Goal: Information Seeking & Learning: Learn about a topic

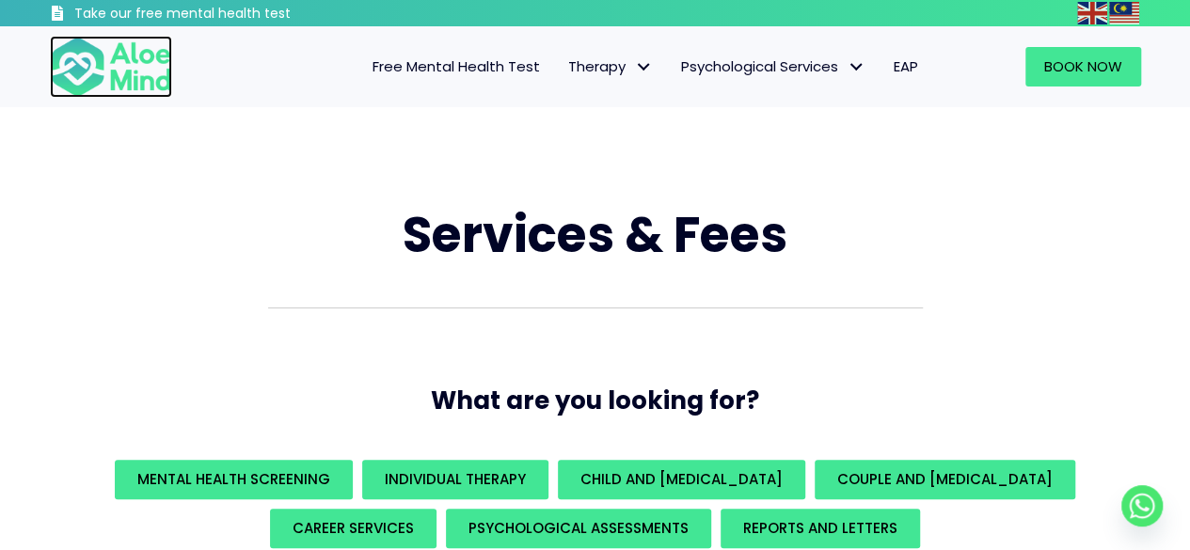
click at [103, 72] on img at bounding box center [111, 67] width 122 height 62
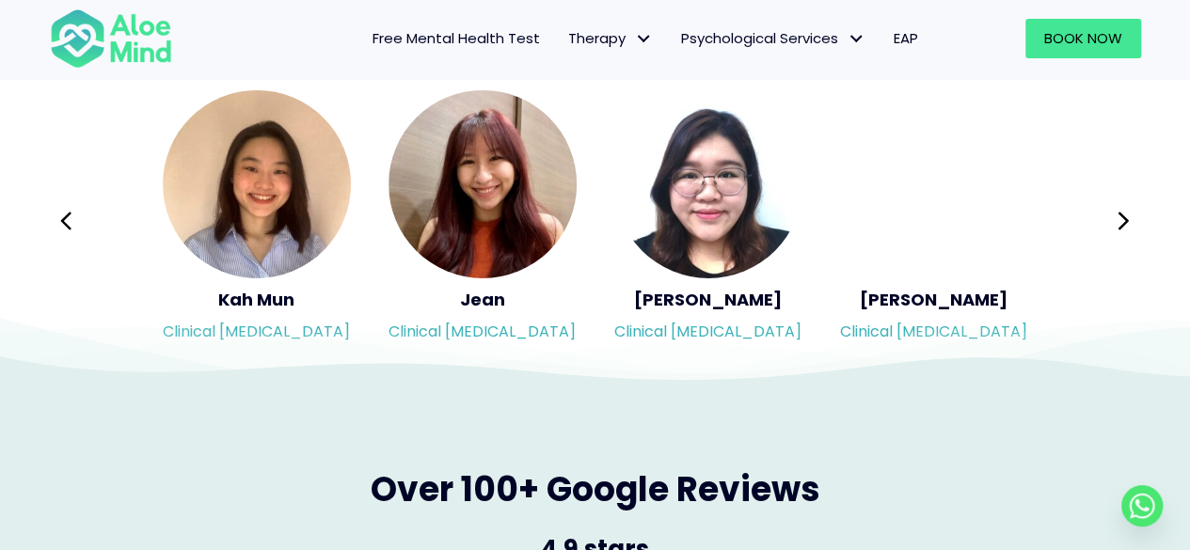
scroll to position [3199, 0]
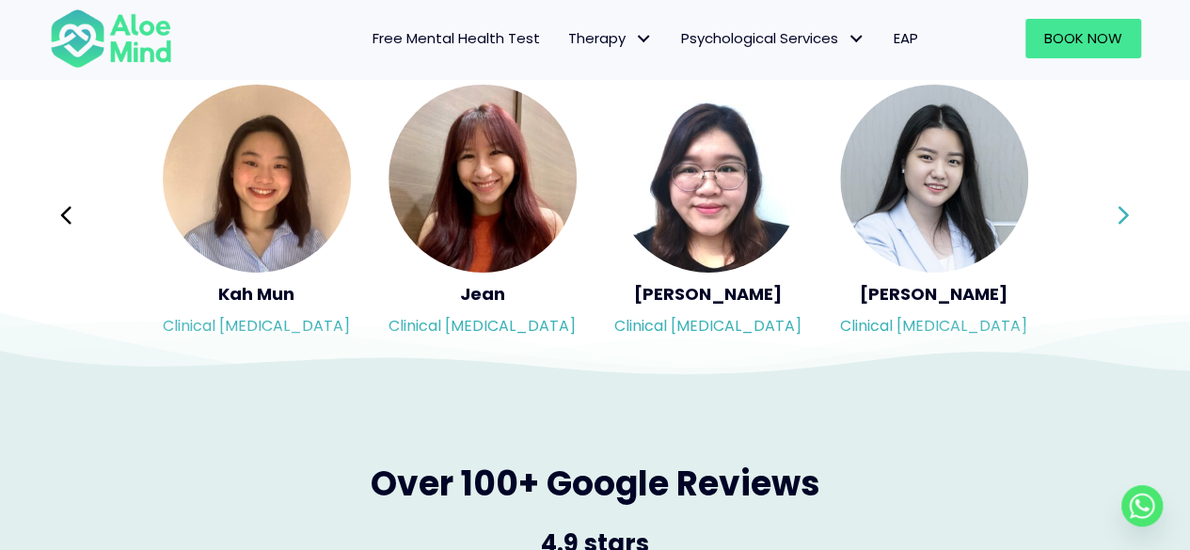
click at [1122, 212] on icon at bounding box center [1123, 216] width 13 height 36
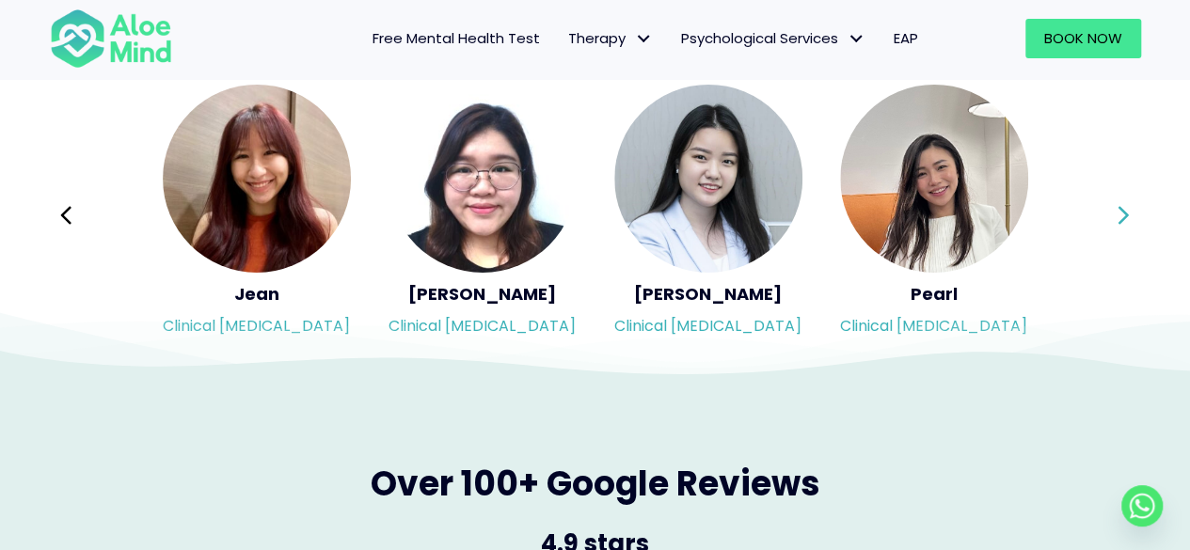
click at [1122, 212] on icon at bounding box center [1123, 216] width 13 height 36
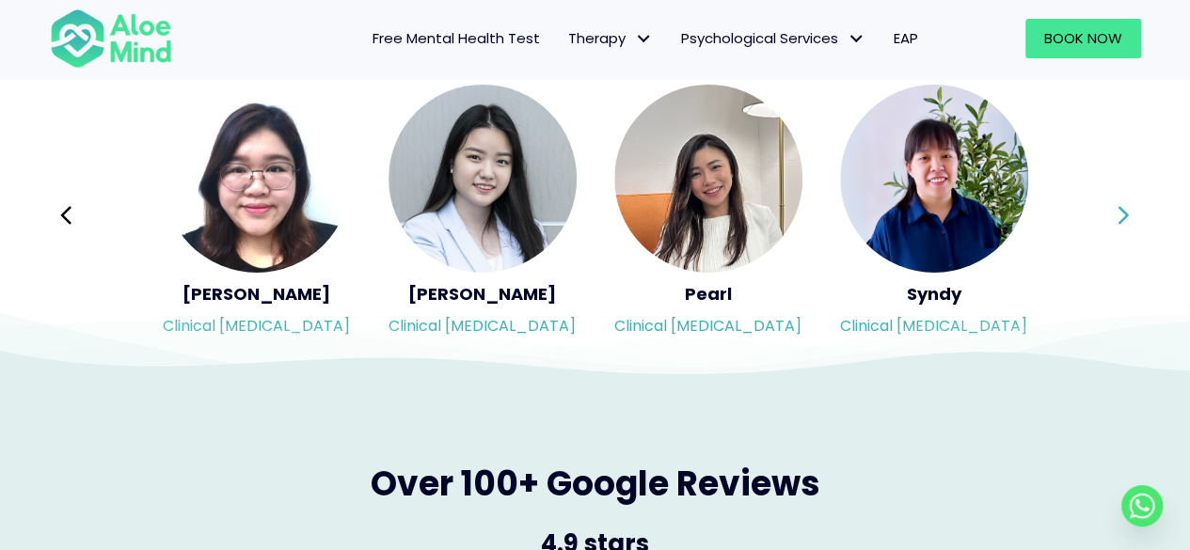
scroll to position [3105, 0]
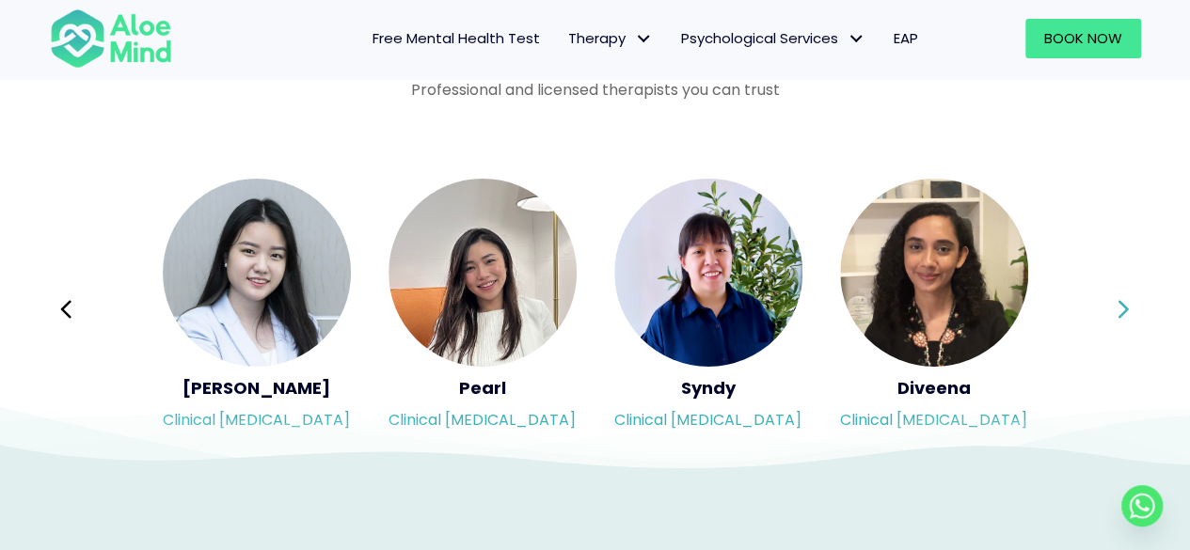
click at [1115, 304] on button "Next" at bounding box center [1124, 309] width 45 height 45
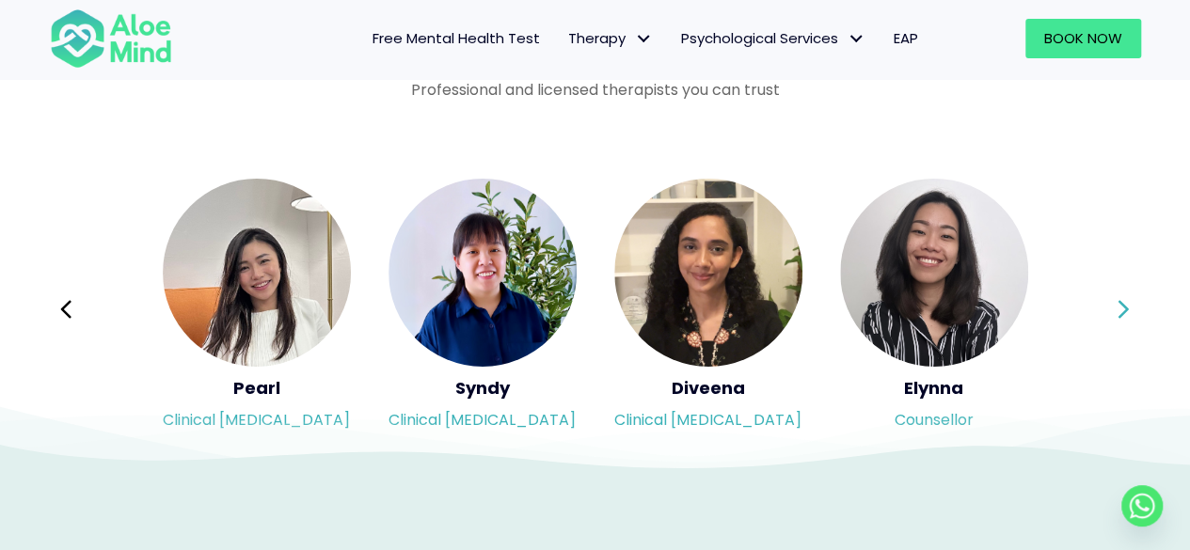
click at [1115, 304] on button "Next" at bounding box center [1124, 309] width 45 height 45
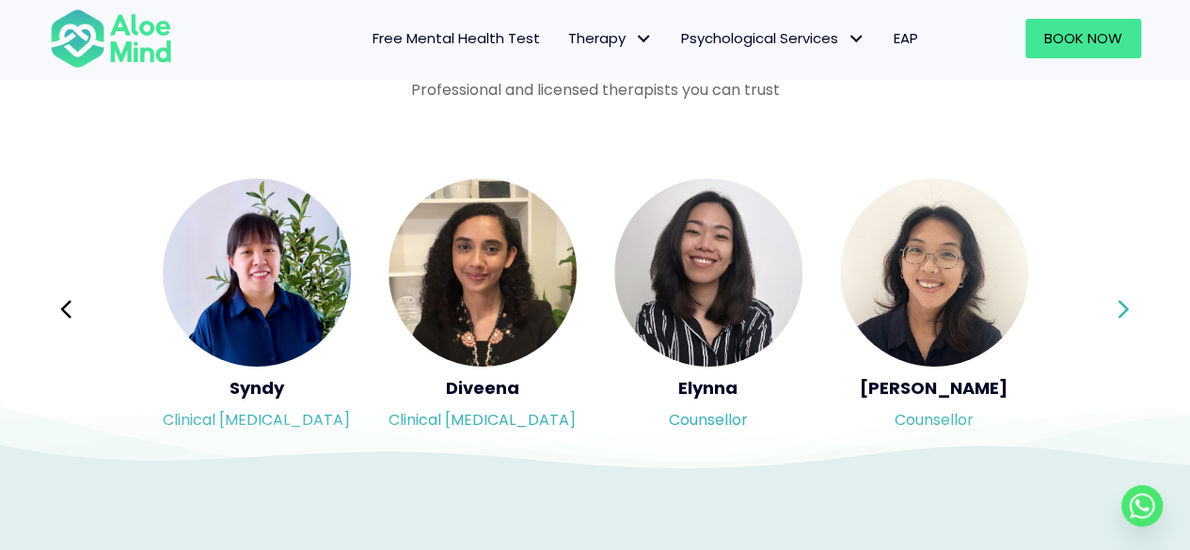
click at [1115, 304] on button "Next" at bounding box center [1124, 309] width 45 height 45
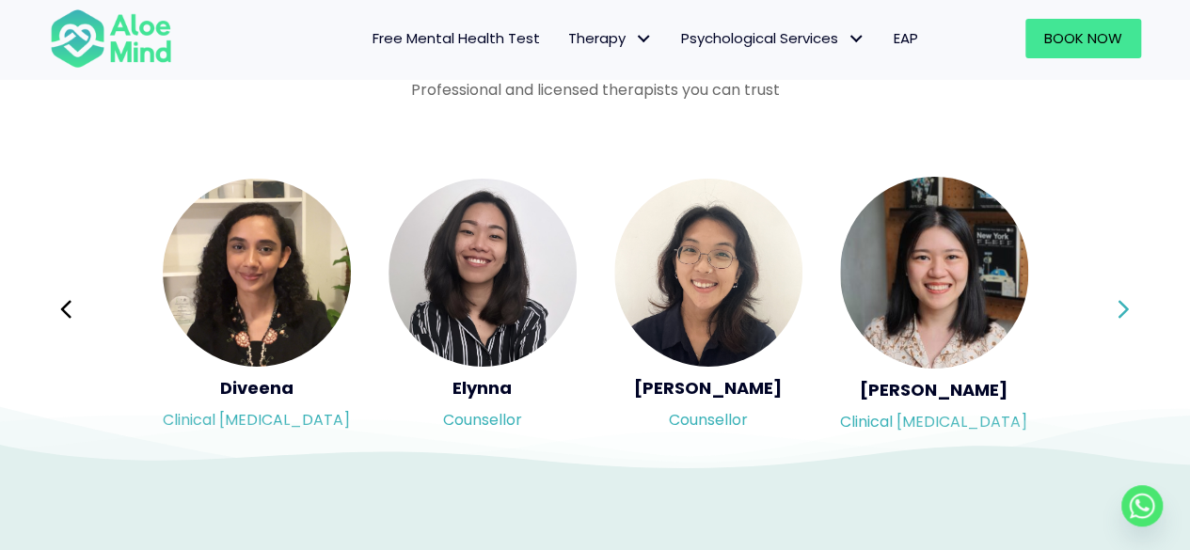
click at [1115, 304] on button "Next" at bounding box center [1124, 309] width 45 height 45
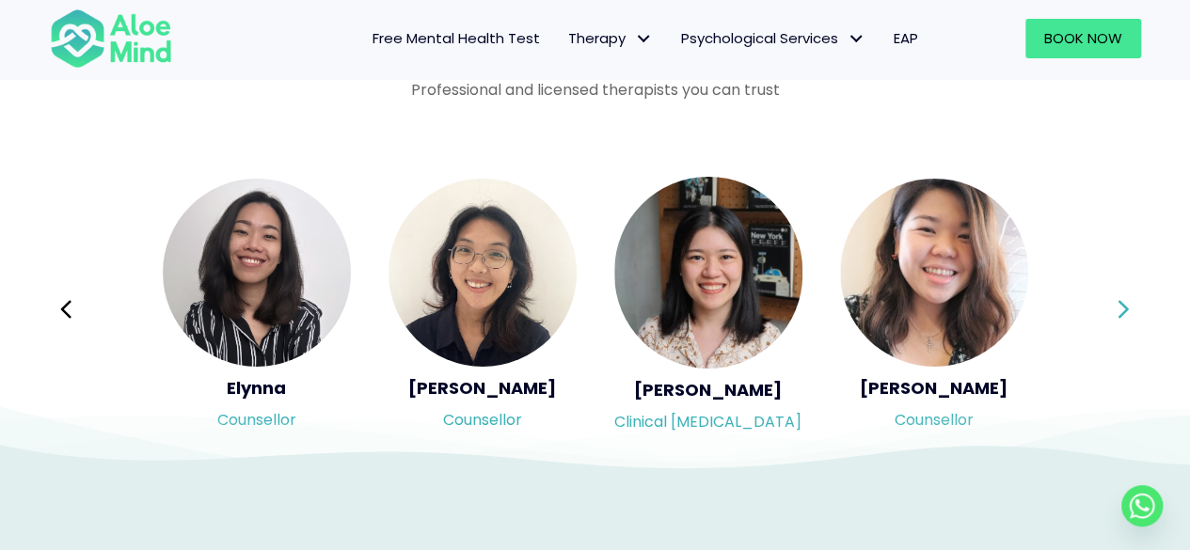
click at [1115, 304] on button "Next" at bounding box center [1124, 309] width 45 height 45
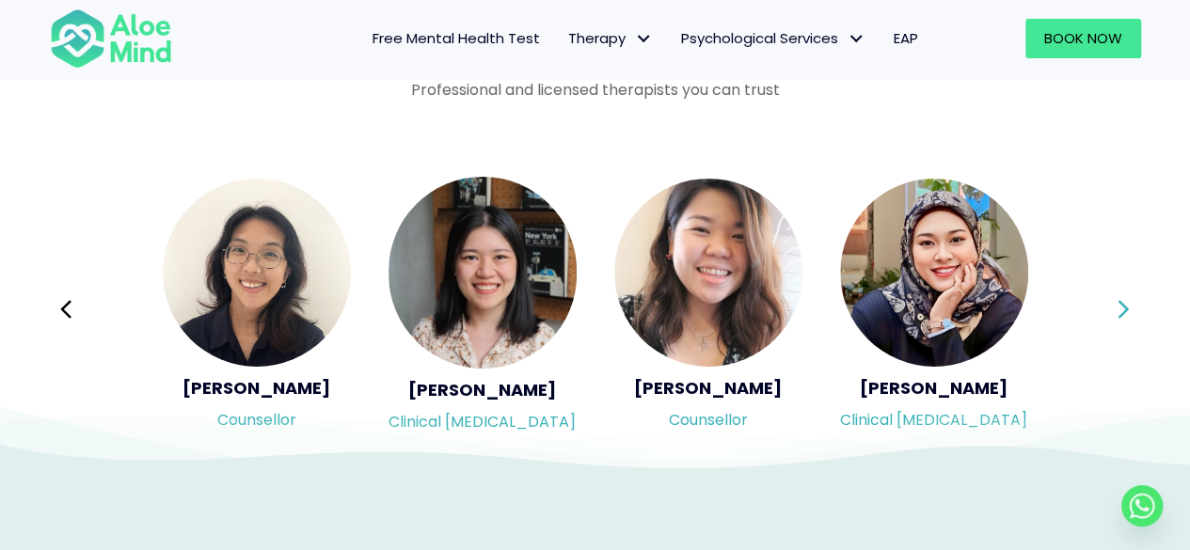
click at [1115, 304] on button "Next" at bounding box center [1124, 309] width 45 height 45
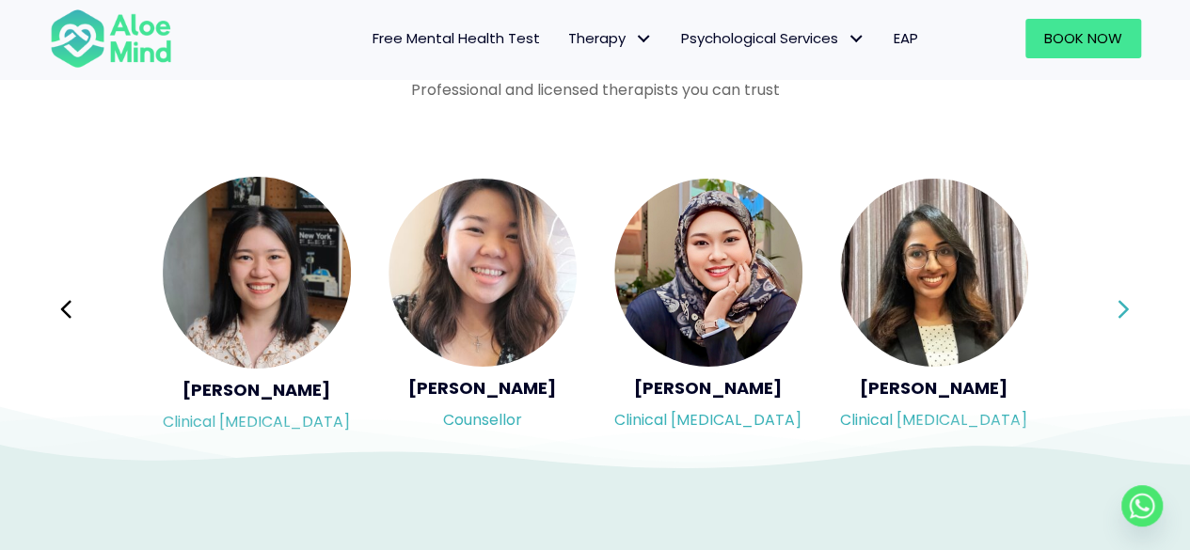
click at [1115, 304] on button "Next" at bounding box center [1124, 309] width 45 height 45
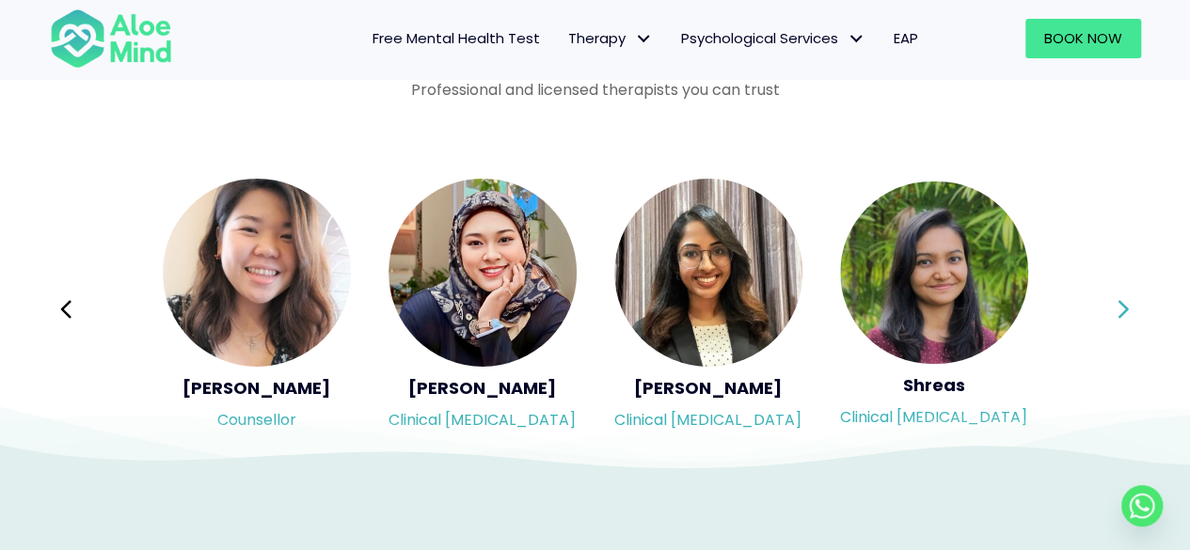
click at [1115, 304] on button "Next" at bounding box center [1124, 309] width 45 height 45
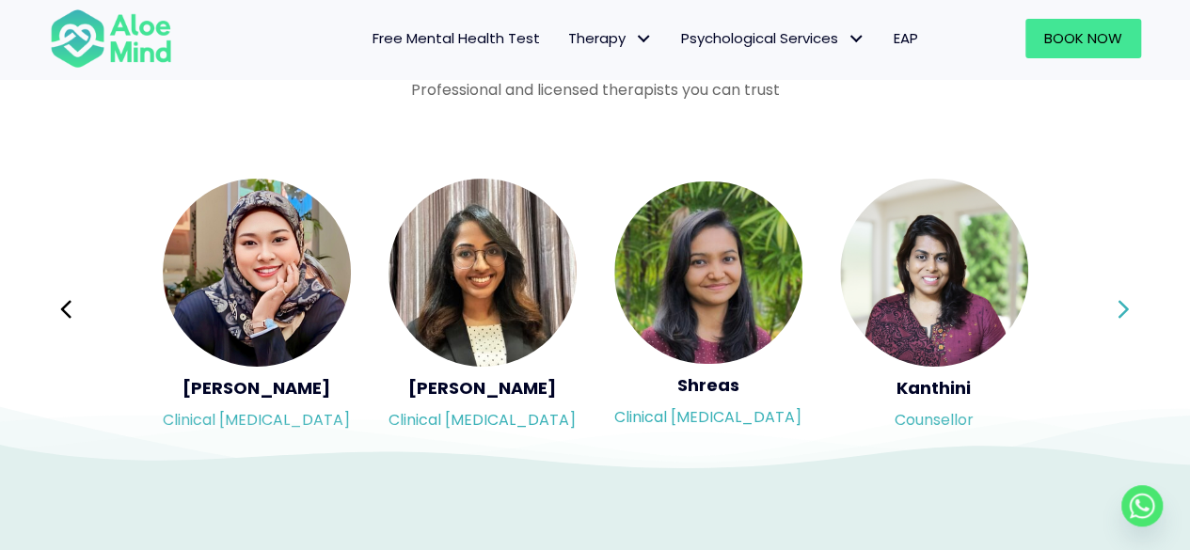
click at [1115, 304] on div "Syndy Clinical psychologist Diveena Clinical psychologist Elynna Counsellor Eme…" at bounding box center [595, 309] width 1091 height 265
click at [1115, 304] on button "Next" at bounding box center [1124, 309] width 45 height 45
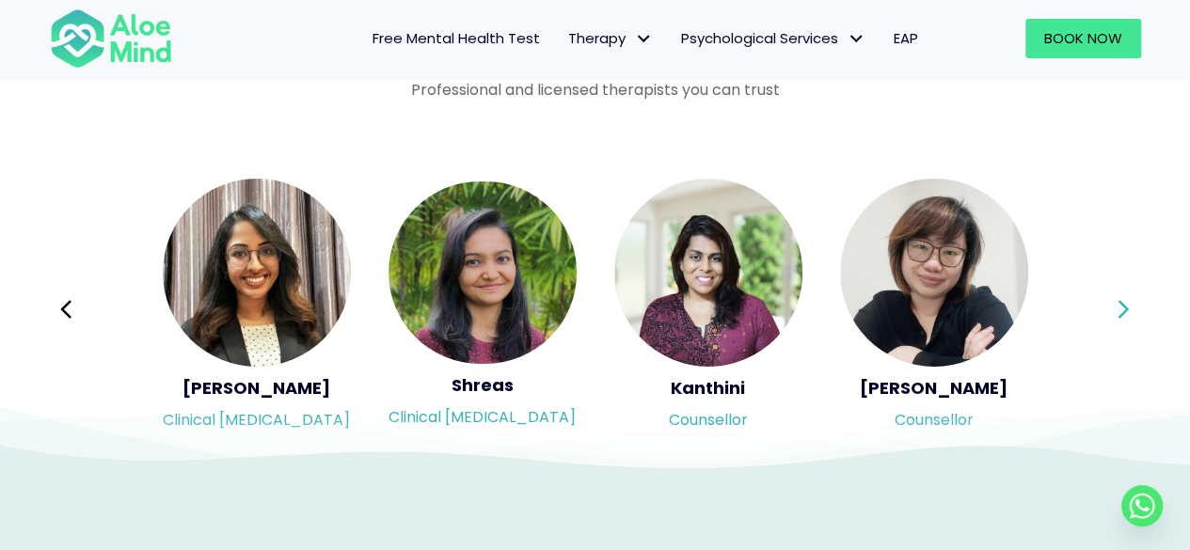
click at [1115, 304] on button "Next" at bounding box center [1124, 309] width 45 height 45
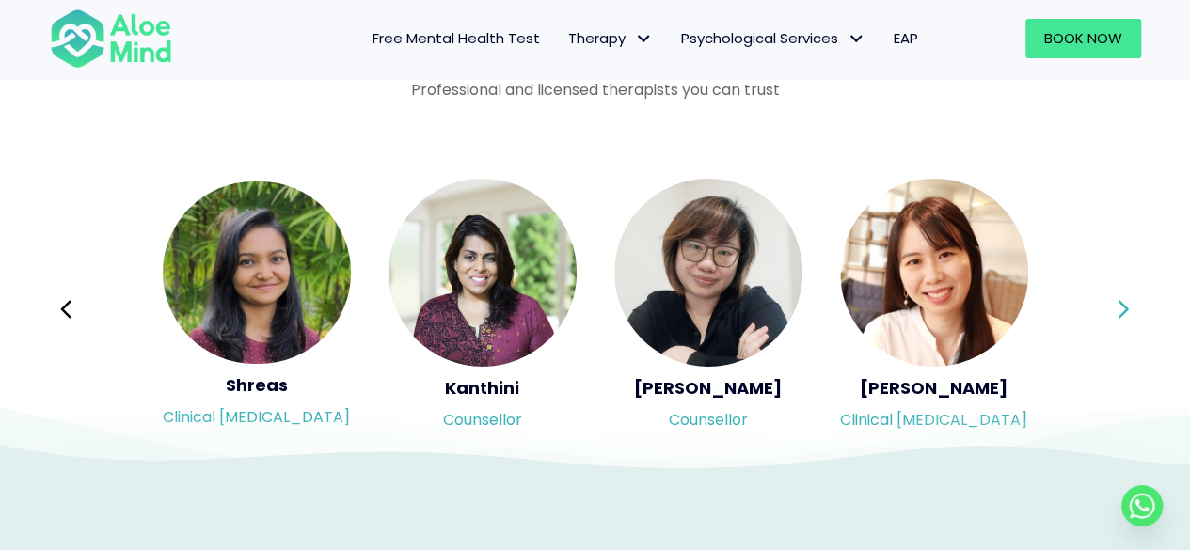
click at [1115, 304] on button "Next" at bounding box center [1124, 309] width 45 height 45
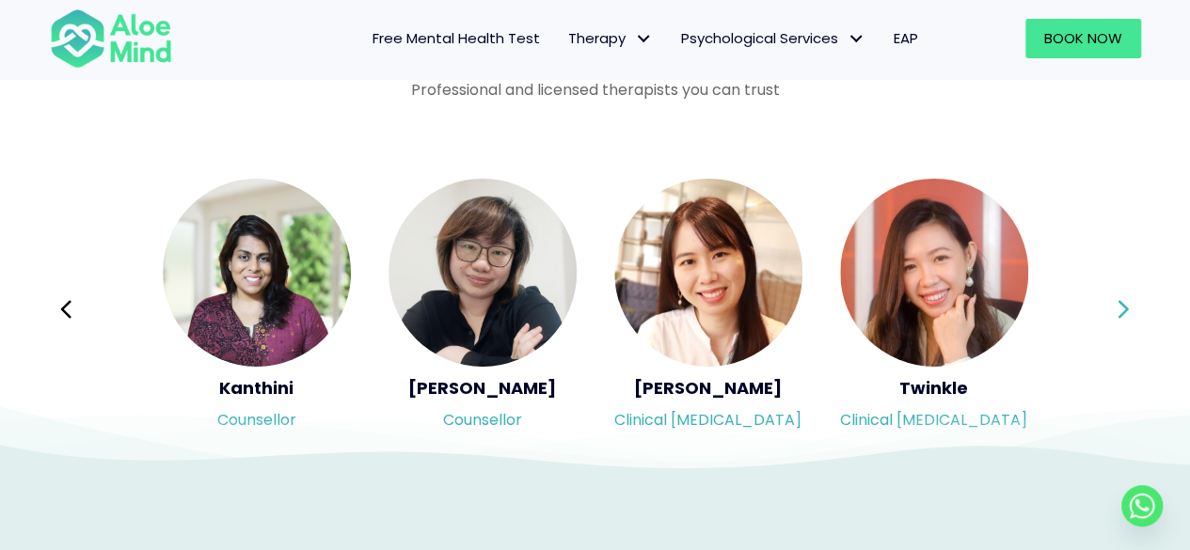
click at [1115, 304] on div "Syndy Clinical psychologist Diveena Clinical psychologist Elynna Counsellor Eme…" at bounding box center [595, 309] width 1091 height 265
click at [1115, 304] on button "Next" at bounding box center [1124, 309] width 45 height 45
click at [1115, 304] on div "Syndy Clinical psychologist Diveena Clinical psychologist Elynna Counsellor Eme…" at bounding box center [595, 309] width 1091 height 265
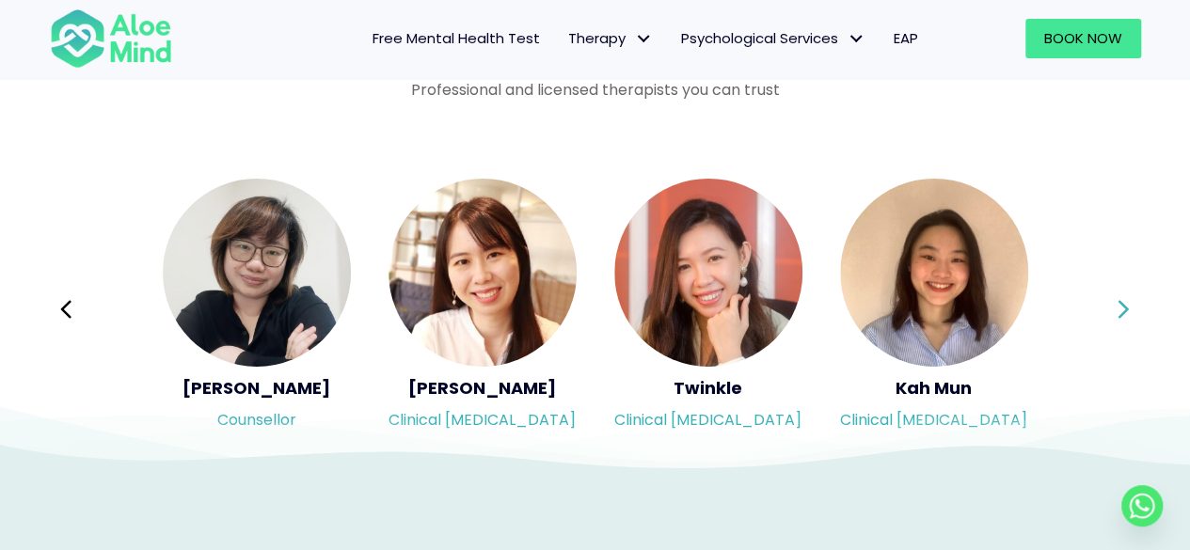
click at [1115, 304] on button "Next" at bounding box center [1124, 309] width 45 height 45
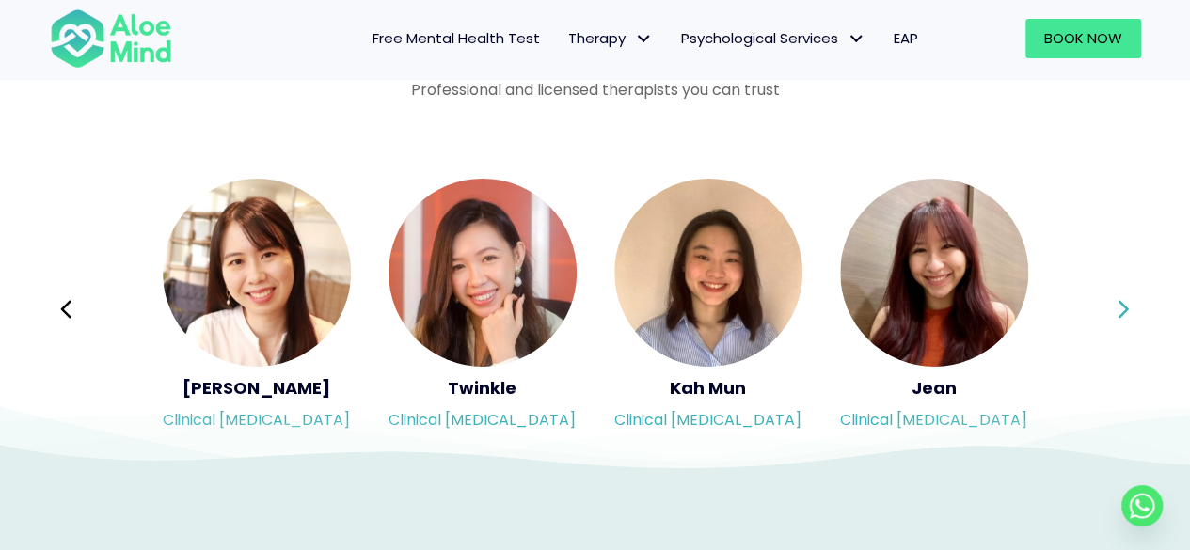
click at [1115, 304] on button "Next" at bounding box center [1124, 309] width 45 height 45
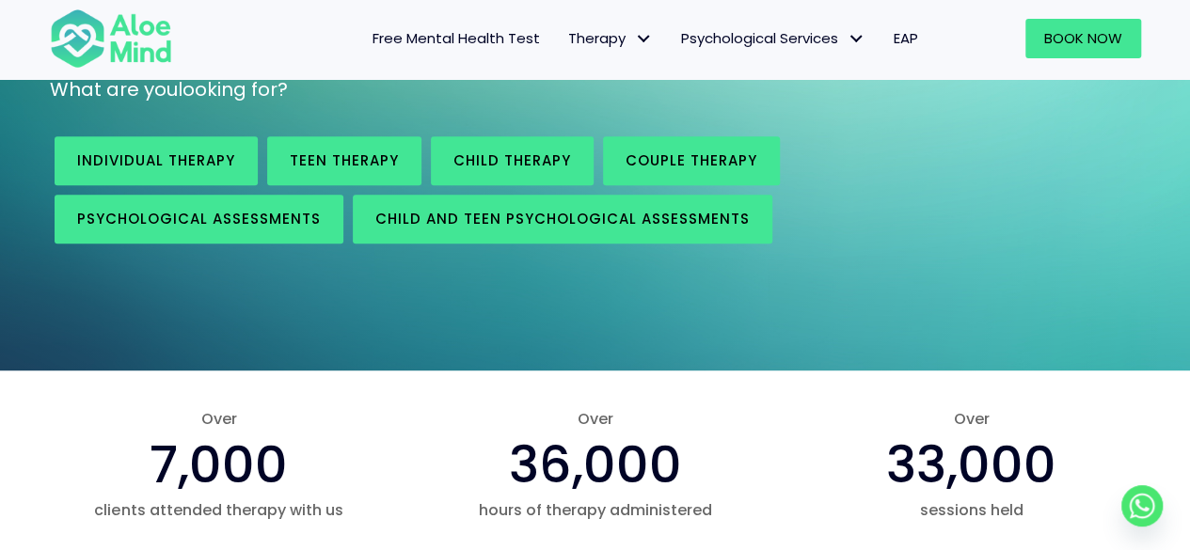
scroll to position [0, 0]
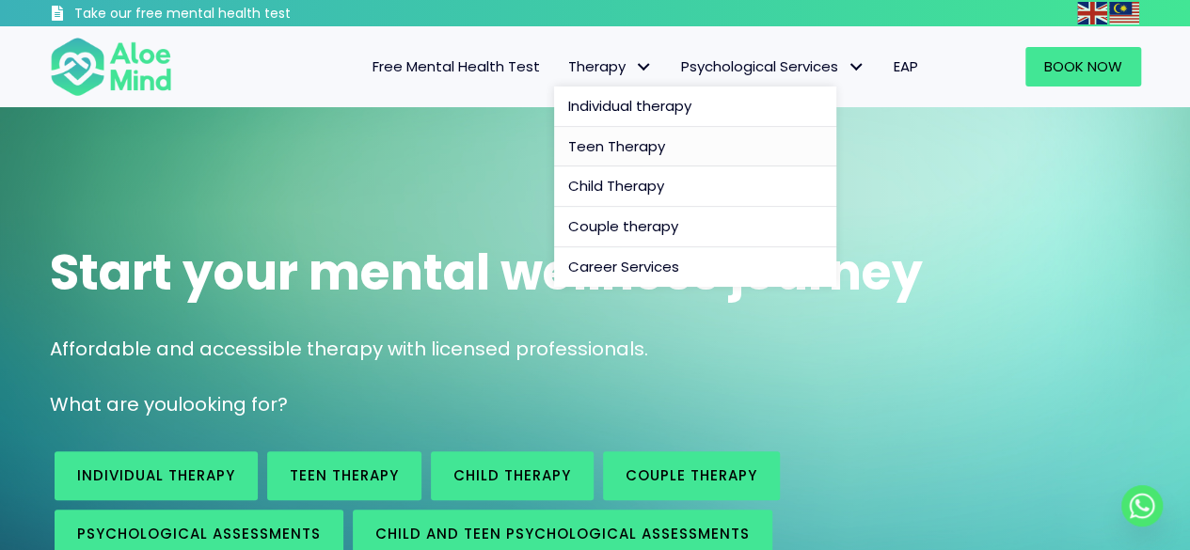
click at [621, 151] on span "Teen Therapy" at bounding box center [616, 146] width 97 height 20
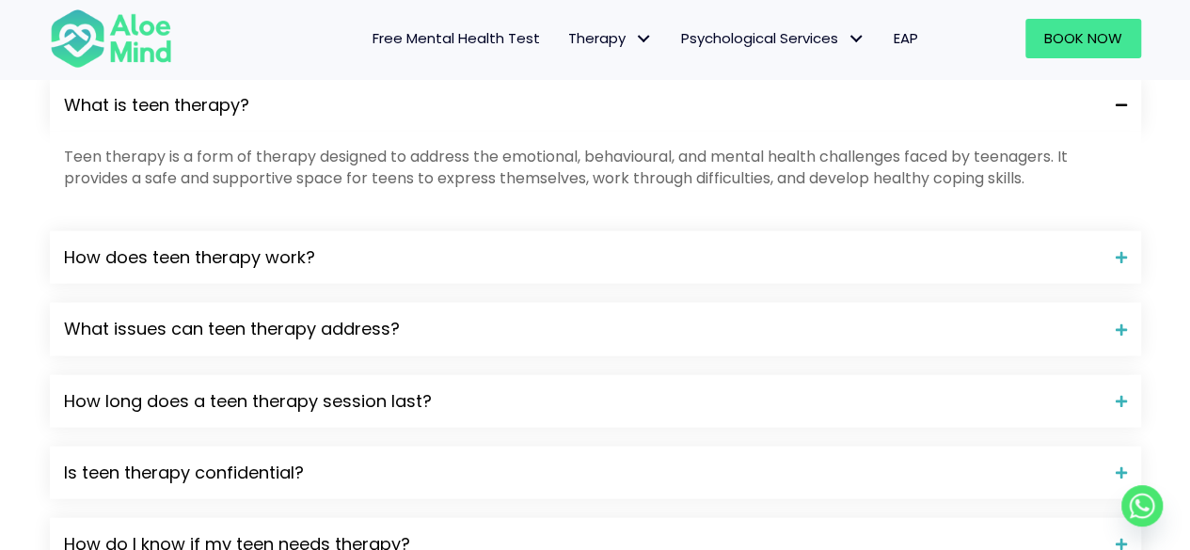
scroll to position [2070, 0]
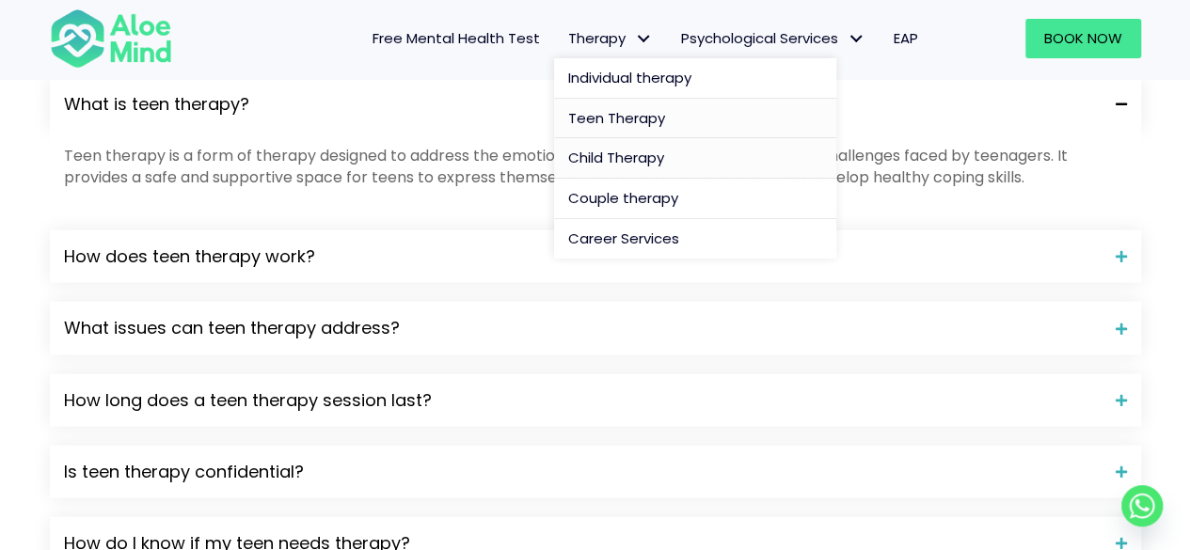
click at [598, 164] on span "Child Therapy" at bounding box center [616, 158] width 96 height 20
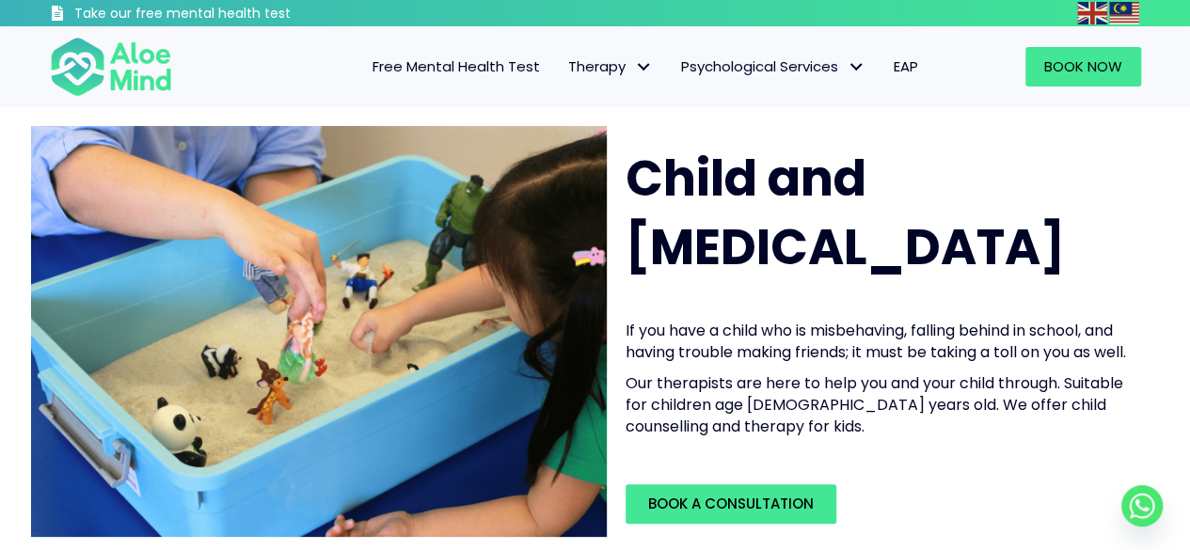
click at [967, 325] on p "If you have a child who is misbehaving, falling behind in school, and having tr…" at bounding box center [878, 341] width 504 height 43
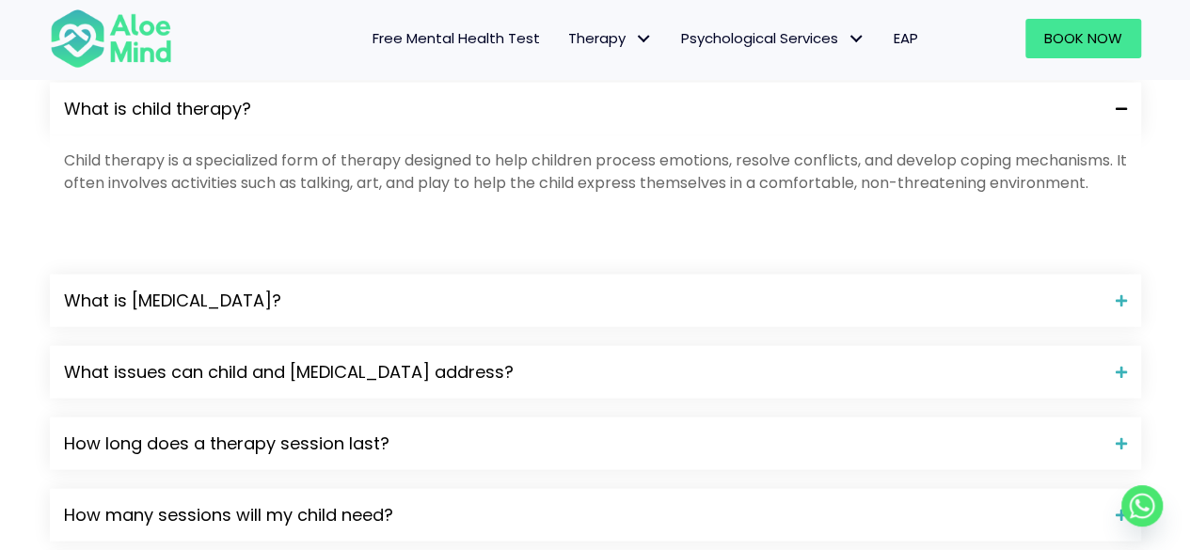
scroll to position [2164, 0]
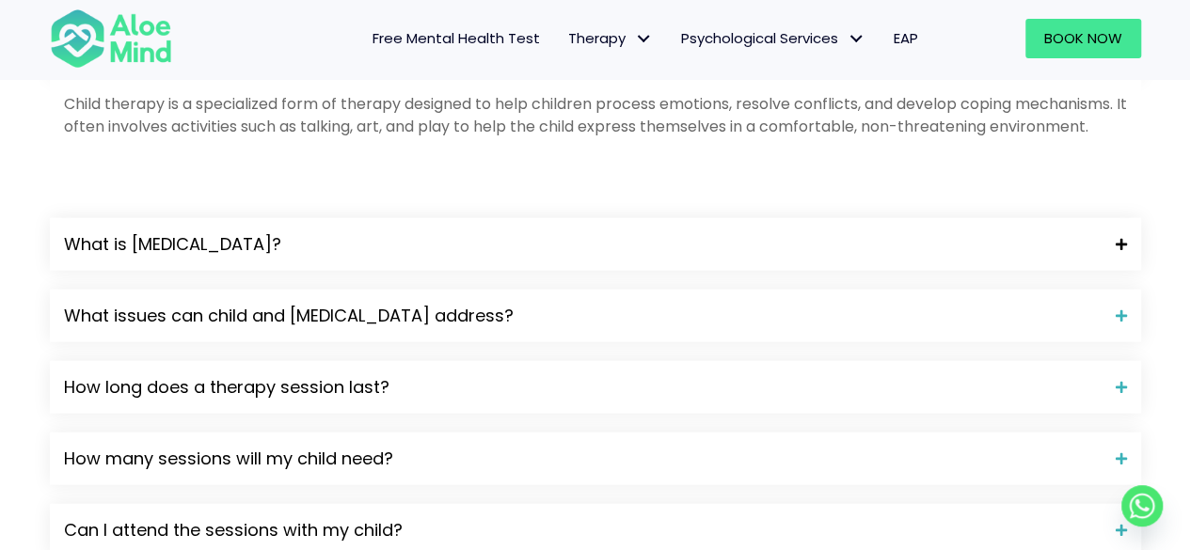
click at [589, 270] on div "What is play therapy?" at bounding box center [595, 244] width 1091 height 53
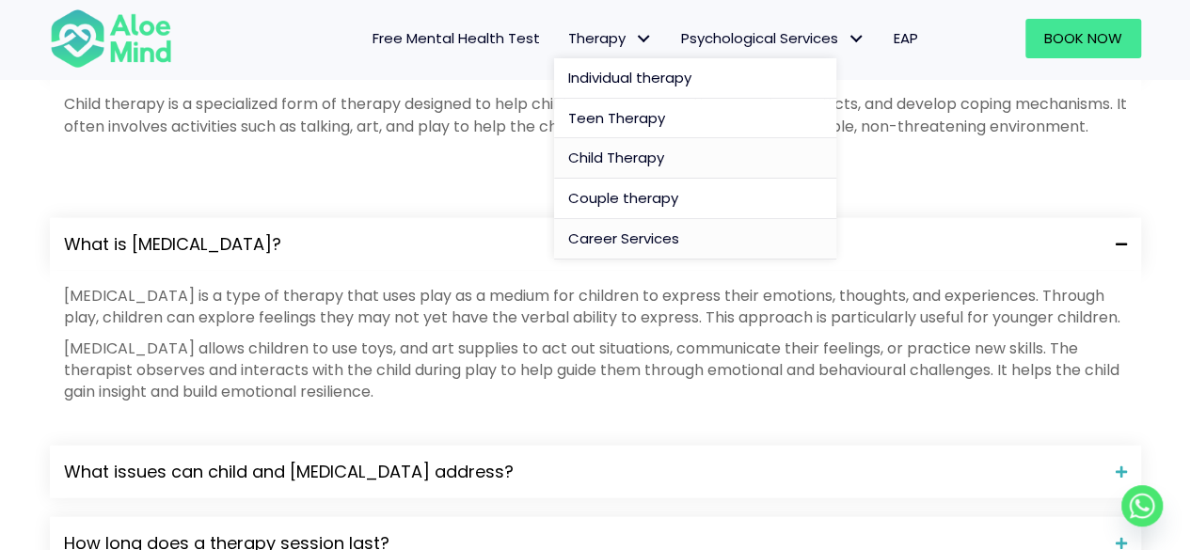
click at [593, 230] on span "Career Services" at bounding box center [623, 239] width 111 height 20
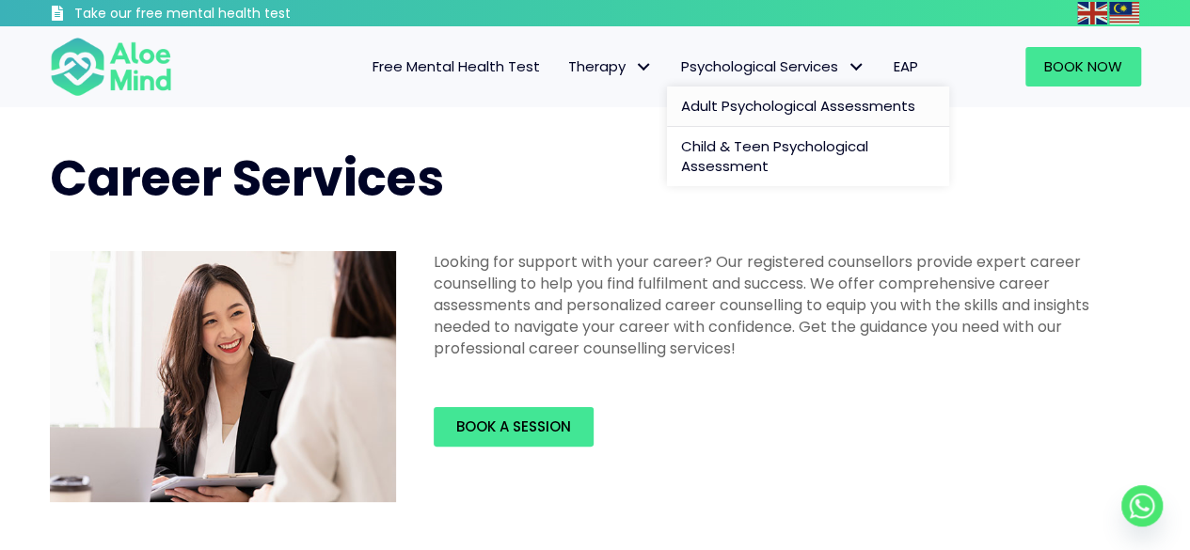
click at [729, 106] on span "Adult Psychological Assessments" at bounding box center [798, 106] width 234 height 20
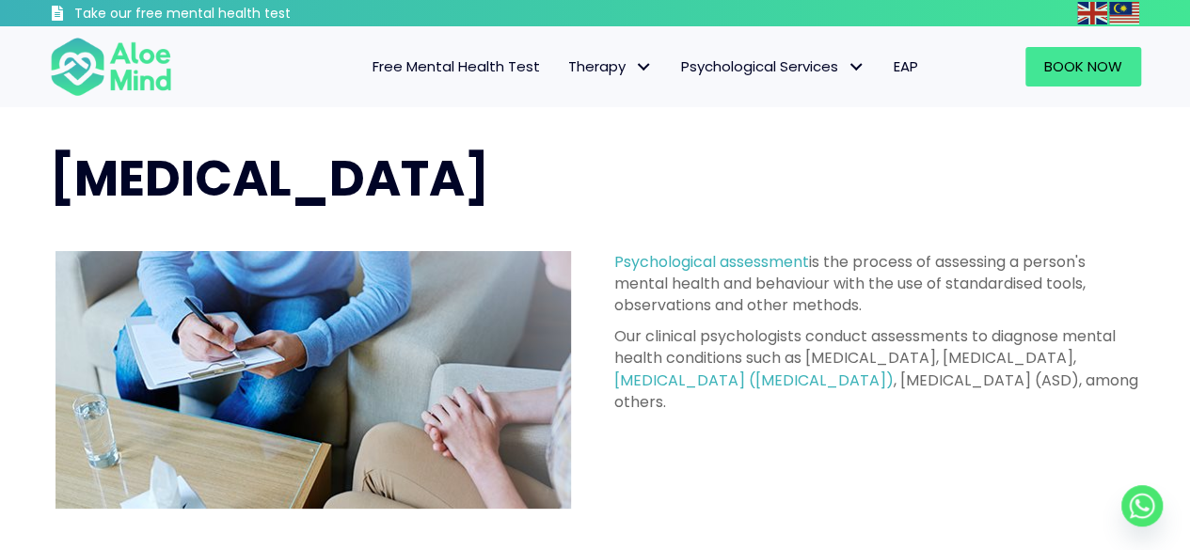
drag, startPoint x: 695, startPoint y: 263, endPoint x: 707, endPoint y: 272, distance: 14.7
click at [707, 272] on p "Psychological assessment is the process of assessing a person's mental health a…" at bounding box center [877, 284] width 527 height 66
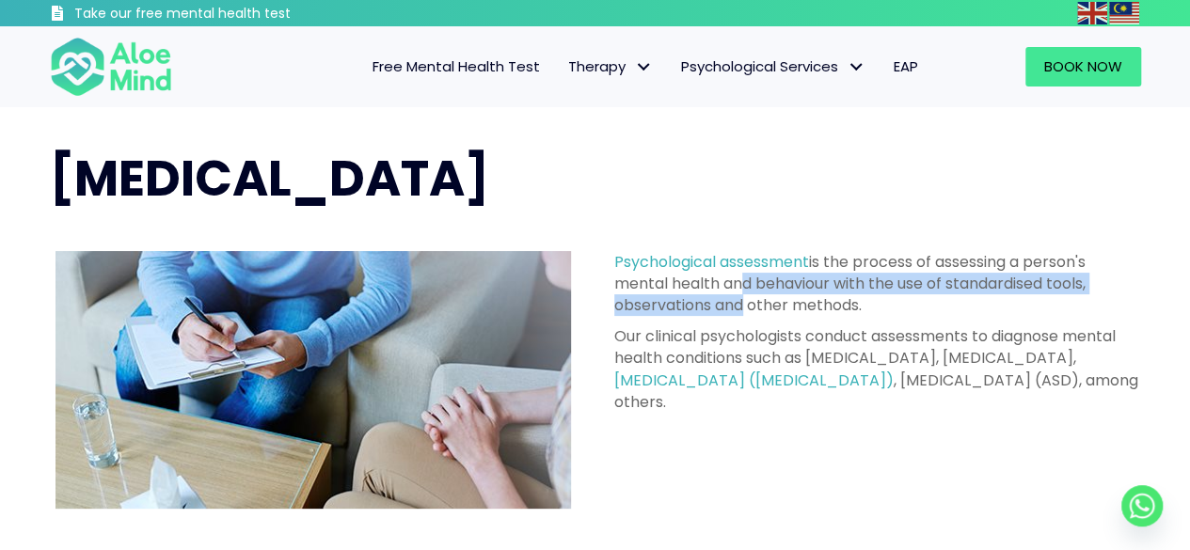
drag, startPoint x: 728, startPoint y: 287, endPoint x: 734, endPoint y: 305, distance: 18.7
click at [734, 305] on p "Psychological assessment is the process of assessing a person's mental health a…" at bounding box center [877, 284] width 527 height 66
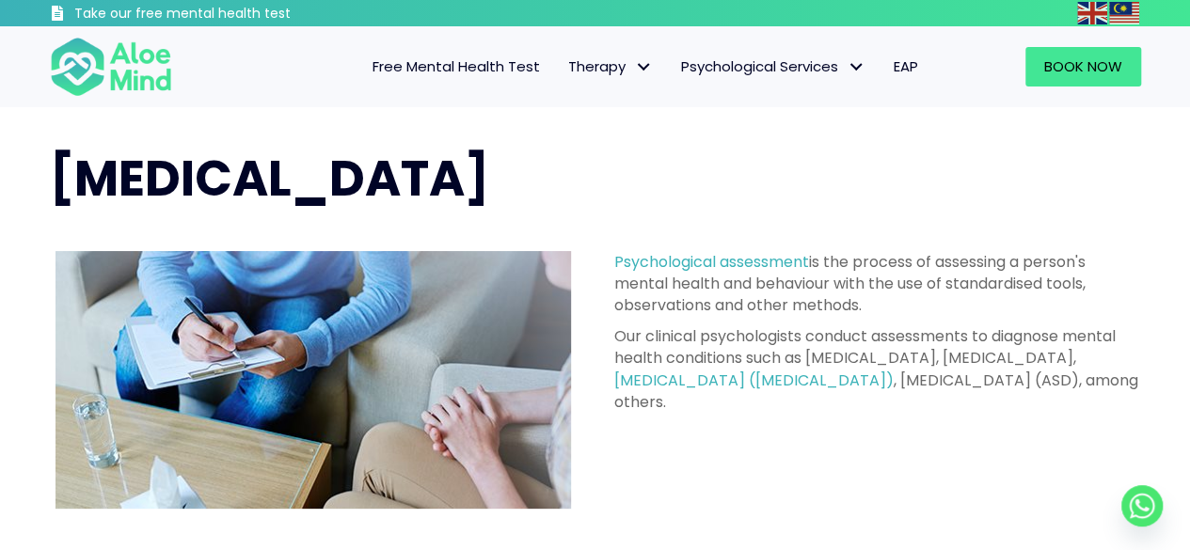
drag, startPoint x: 1059, startPoint y: 326, endPoint x: 1057, endPoint y: 364, distance: 37.7
click at [1057, 364] on p "Our clinical psychologists conduct assessments to diagnose mental health condit…" at bounding box center [877, 370] width 527 height 88
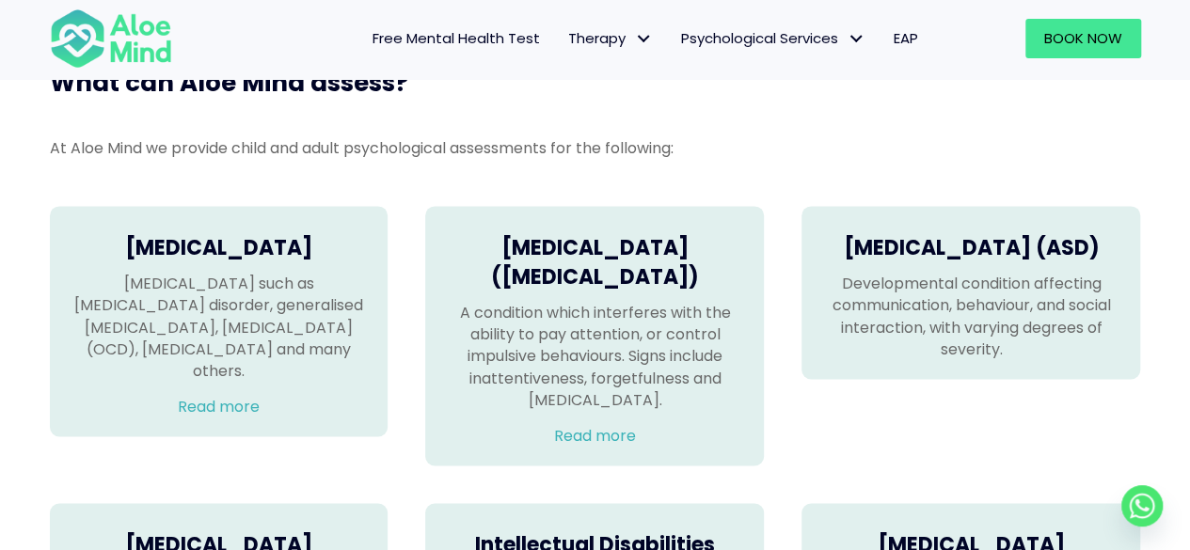
scroll to position [1223, 0]
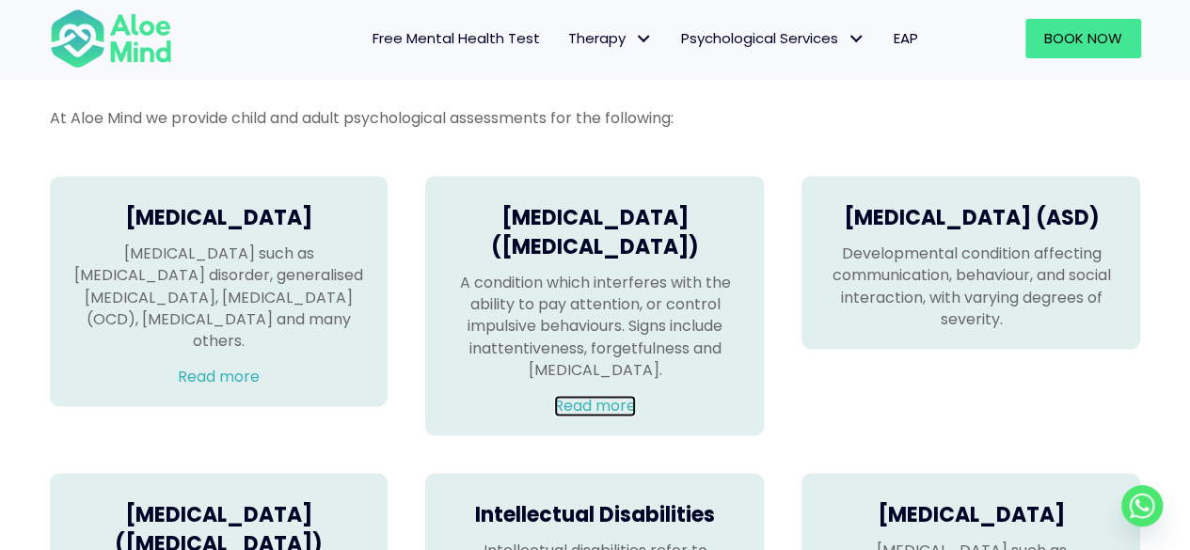
click at [627, 417] on link "Read more" at bounding box center [595, 406] width 82 height 22
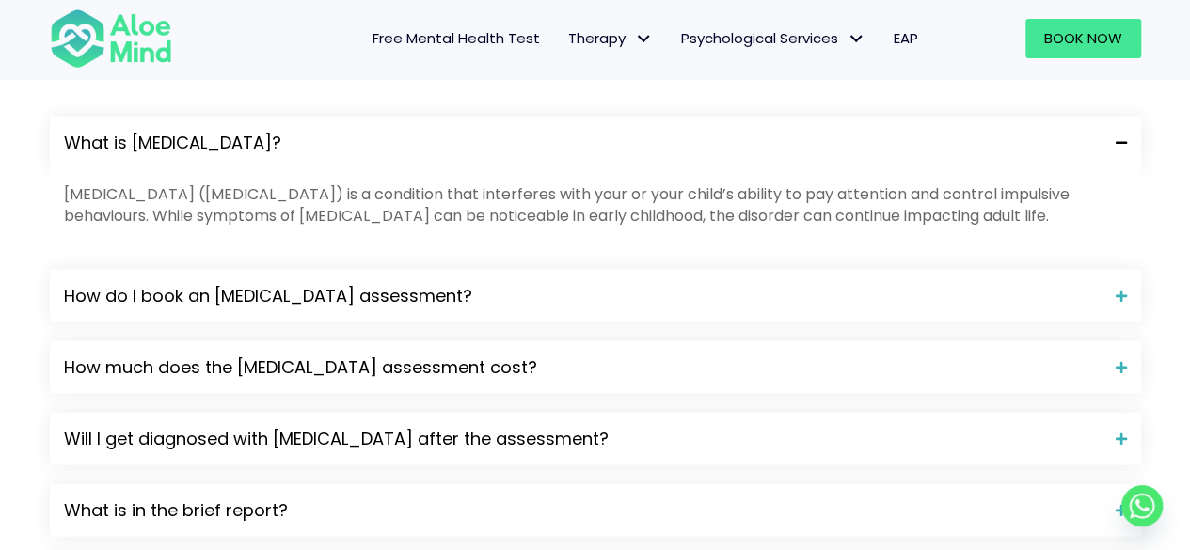
scroll to position [1882, 0]
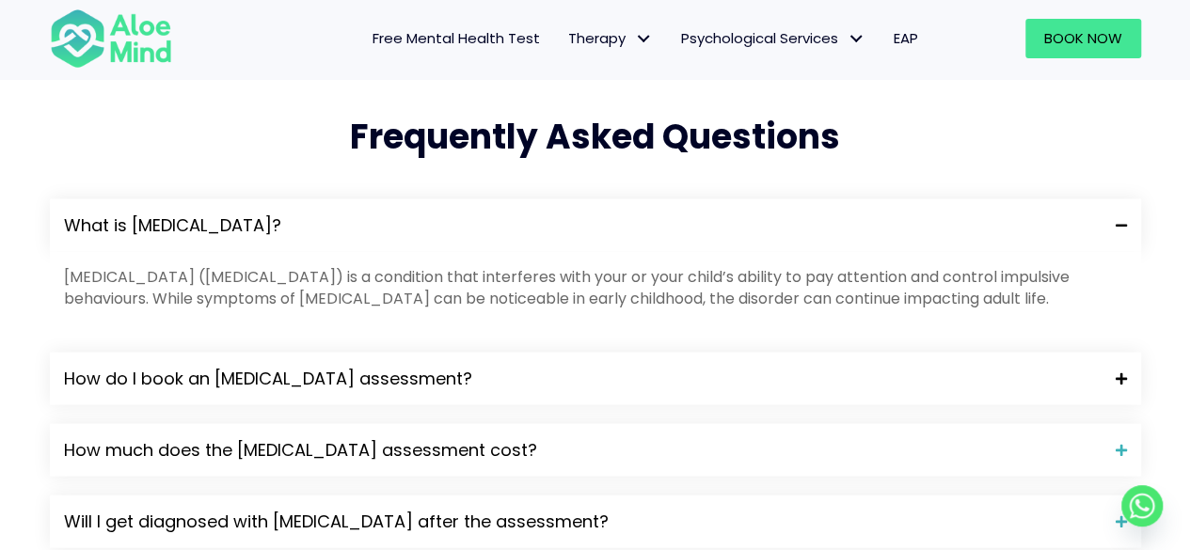
click at [186, 367] on span "How do I book an ADHD assessment?" at bounding box center [583, 379] width 1038 height 24
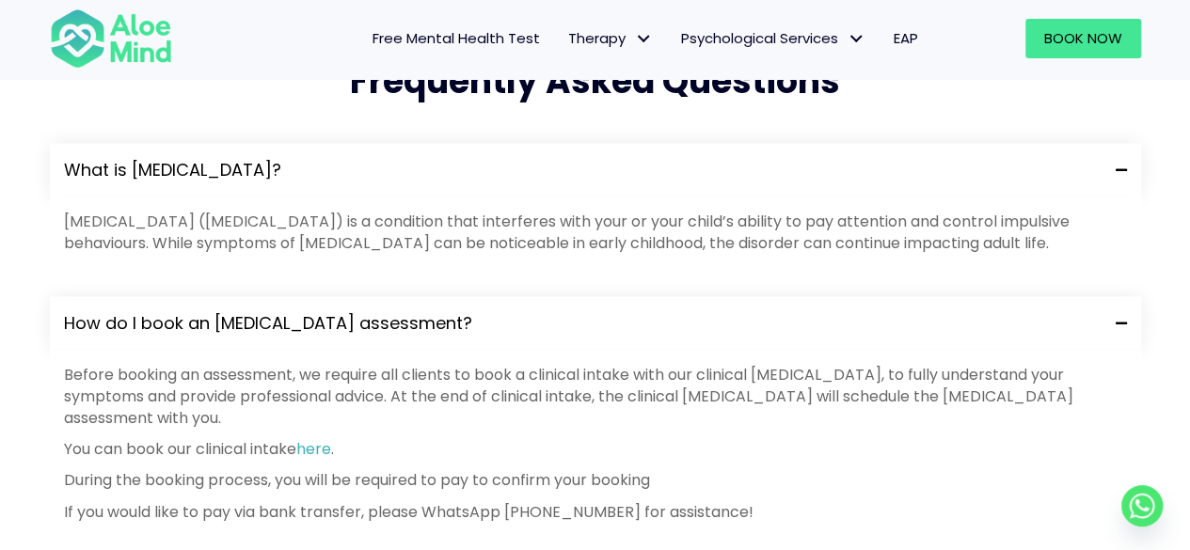
scroll to position [1976, 0]
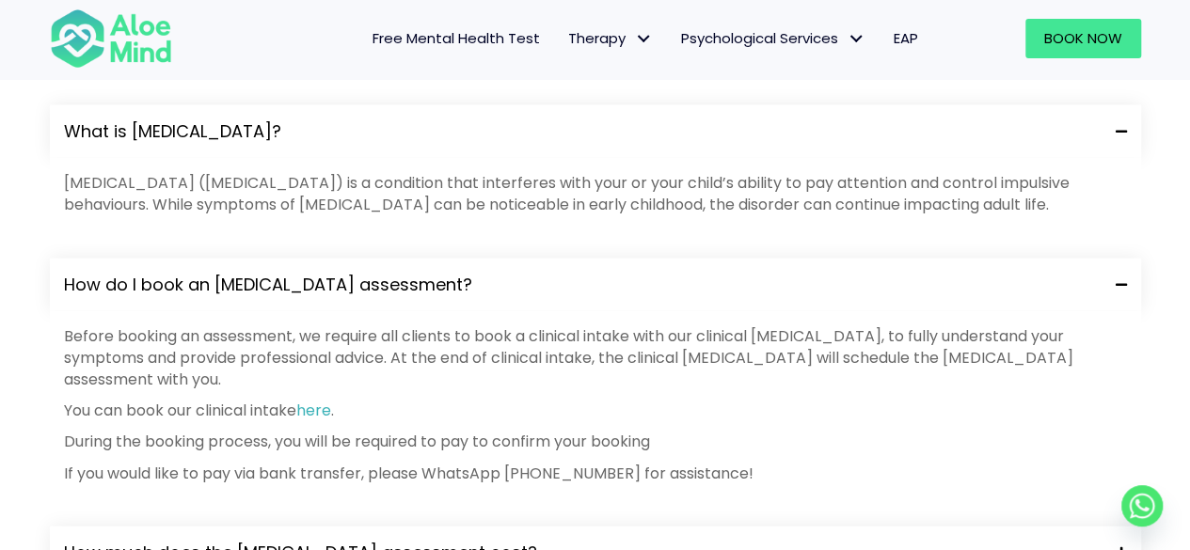
click at [181, 541] on span "How much does the ADHD assessment cost?" at bounding box center [583, 553] width 1038 height 24
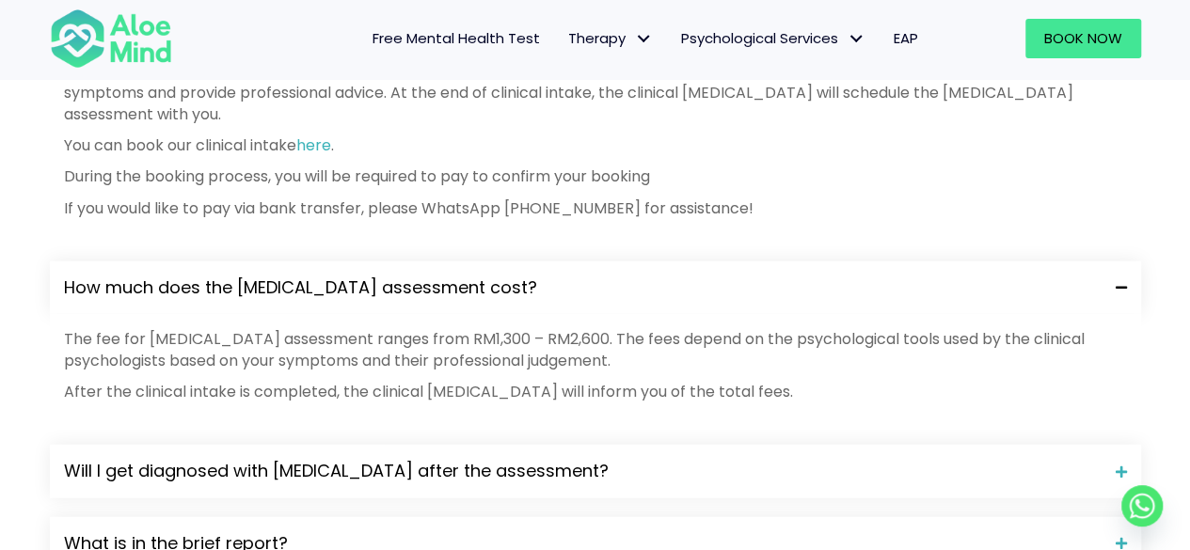
scroll to position [2258, 0]
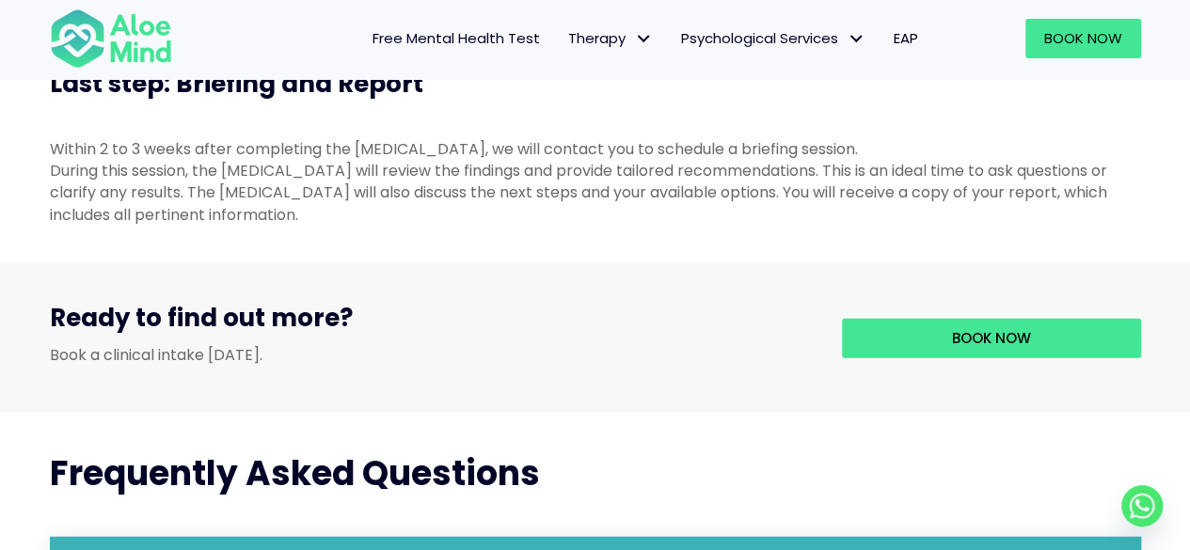
scroll to position [2166, 0]
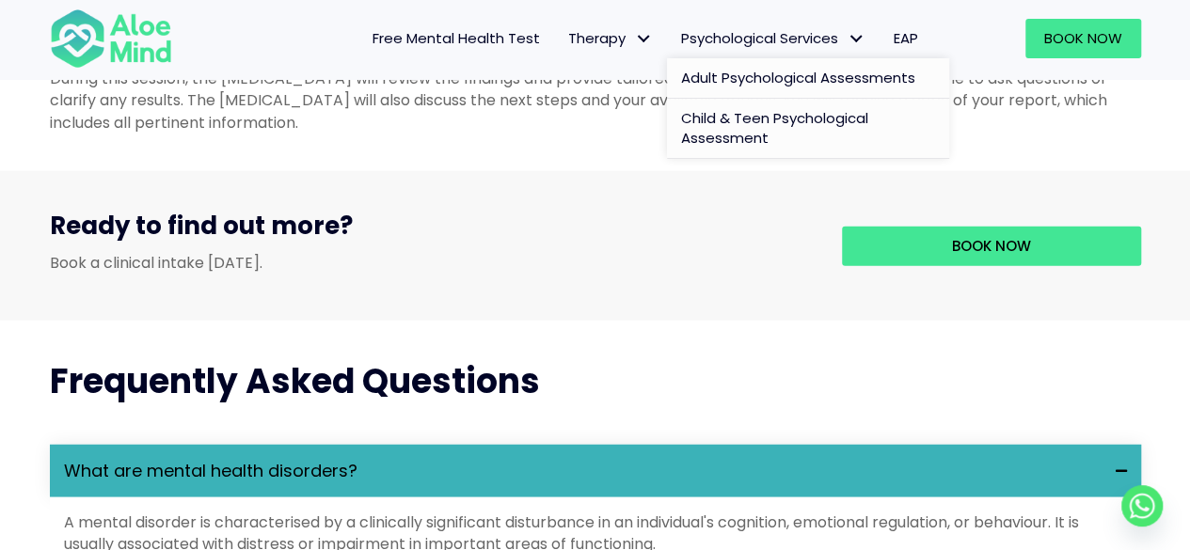
click at [741, 119] on span "Child & Teen Psychological Assessment" at bounding box center [774, 128] width 187 height 40
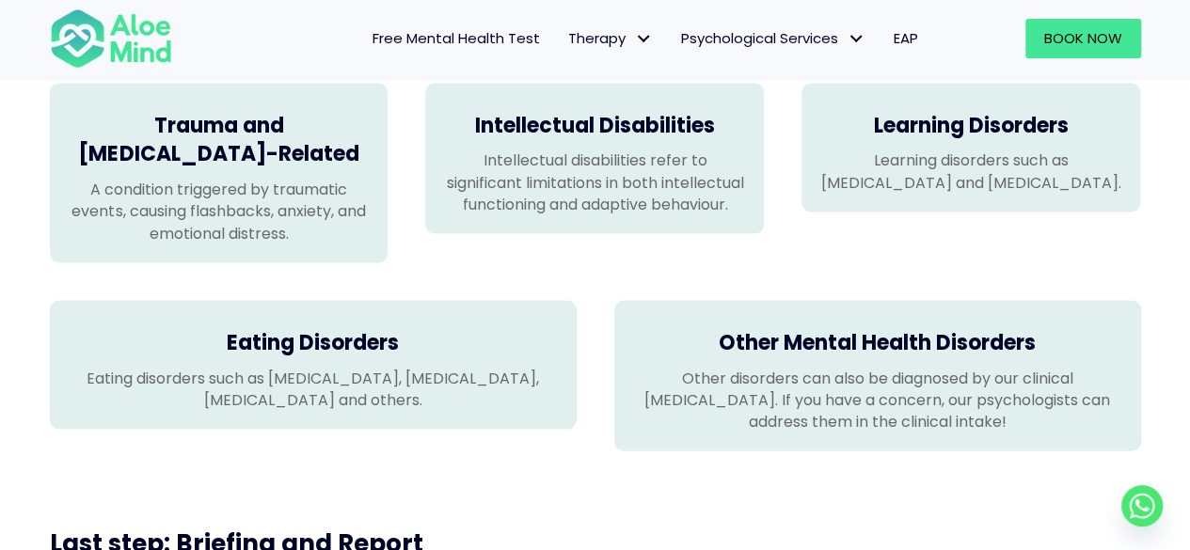
scroll to position [1788, 0]
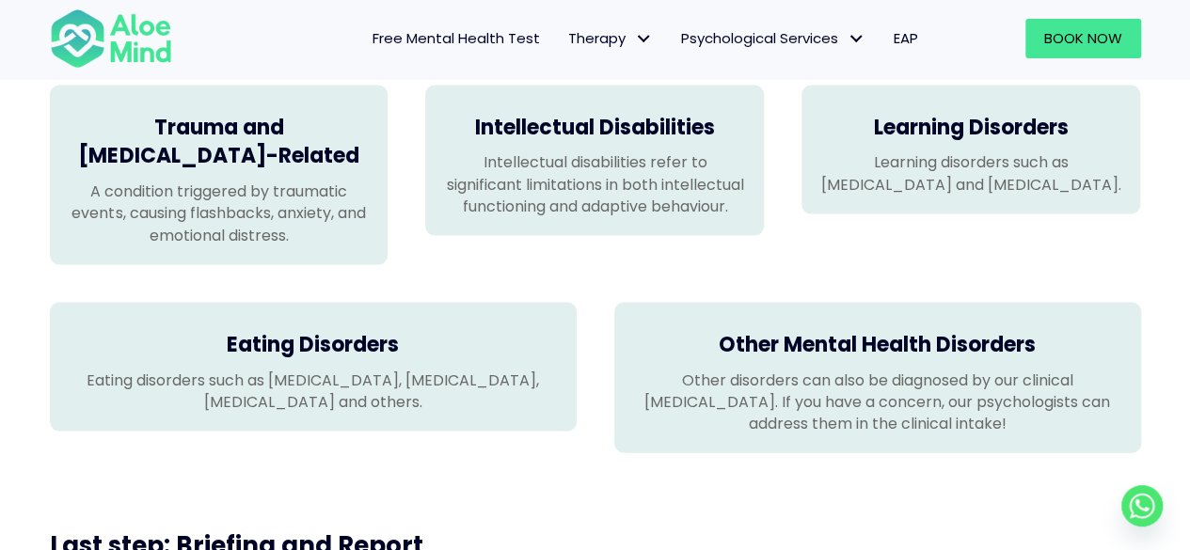
click at [200, 168] on div "Trauma and [MEDICAL_DATA]-Related A condition triggered by traumatic events, ca…" at bounding box center [219, 176] width 339 height 180
click at [245, 226] on p "A condition triggered by traumatic events, causing flashbacks, anxiety, and emo…" at bounding box center [219, 214] width 301 height 66
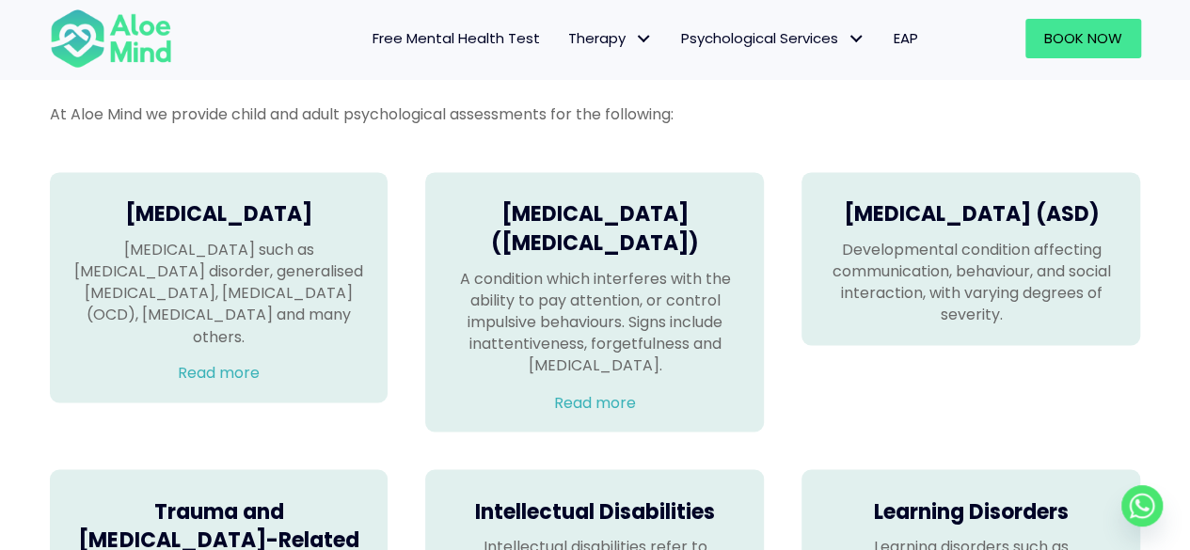
scroll to position [1317, 0]
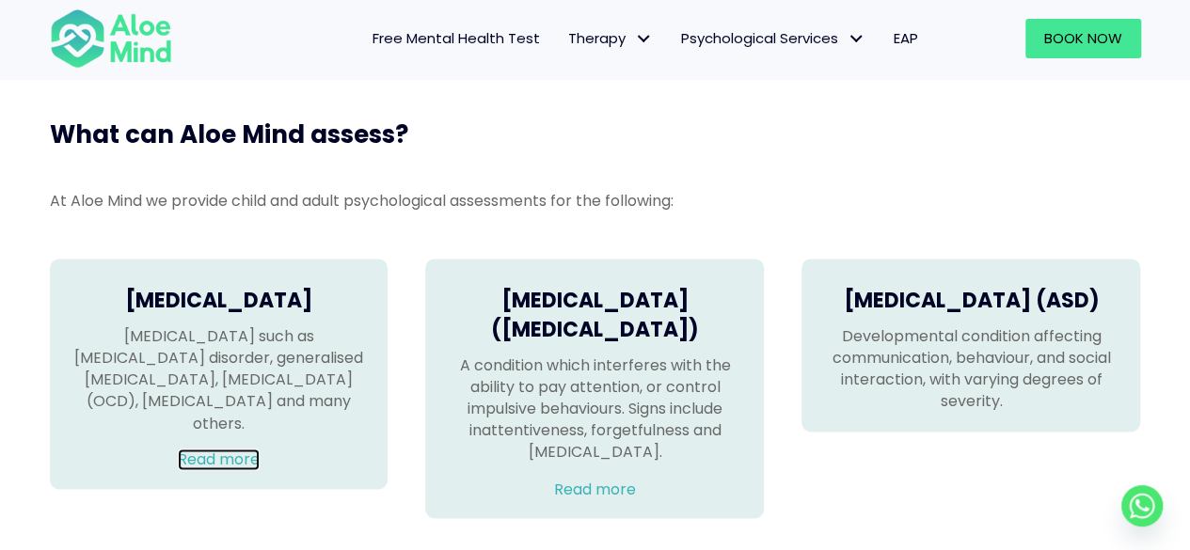
click at [230, 449] on link "Read more" at bounding box center [219, 460] width 82 height 22
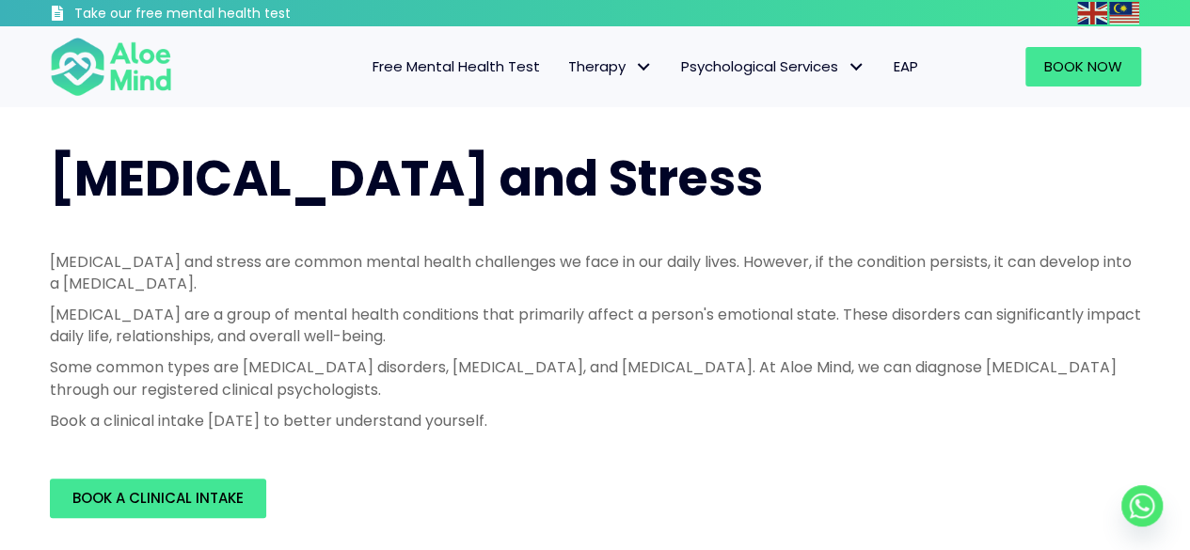
click at [380, 379] on p "Some common types are depression disorders, anxiety disorders, and bipolar diso…" at bounding box center [595, 378] width 1091 height 43
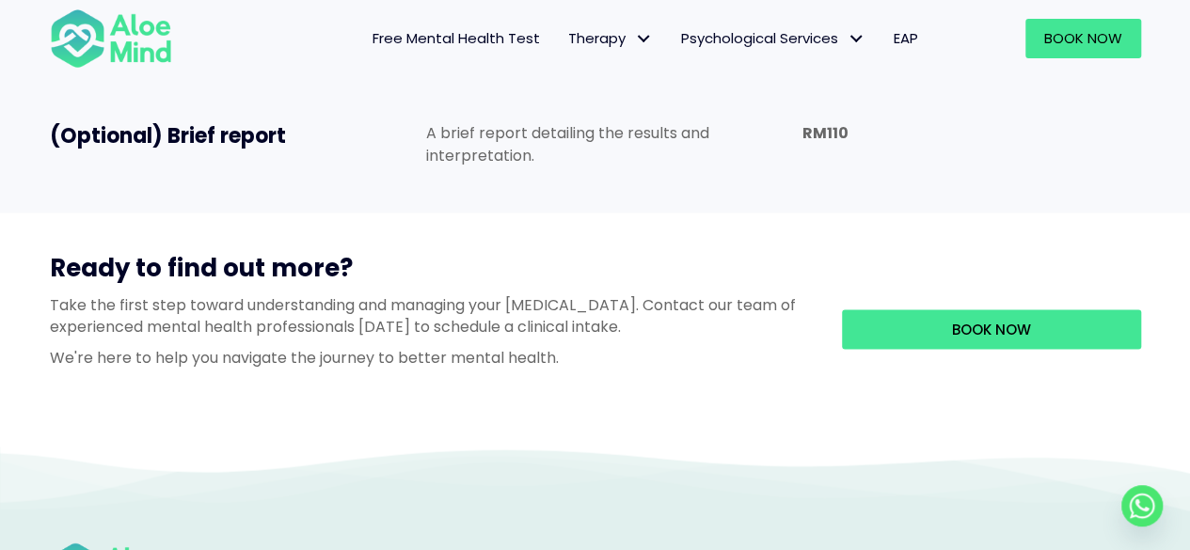
scroll to position [1788, 0]
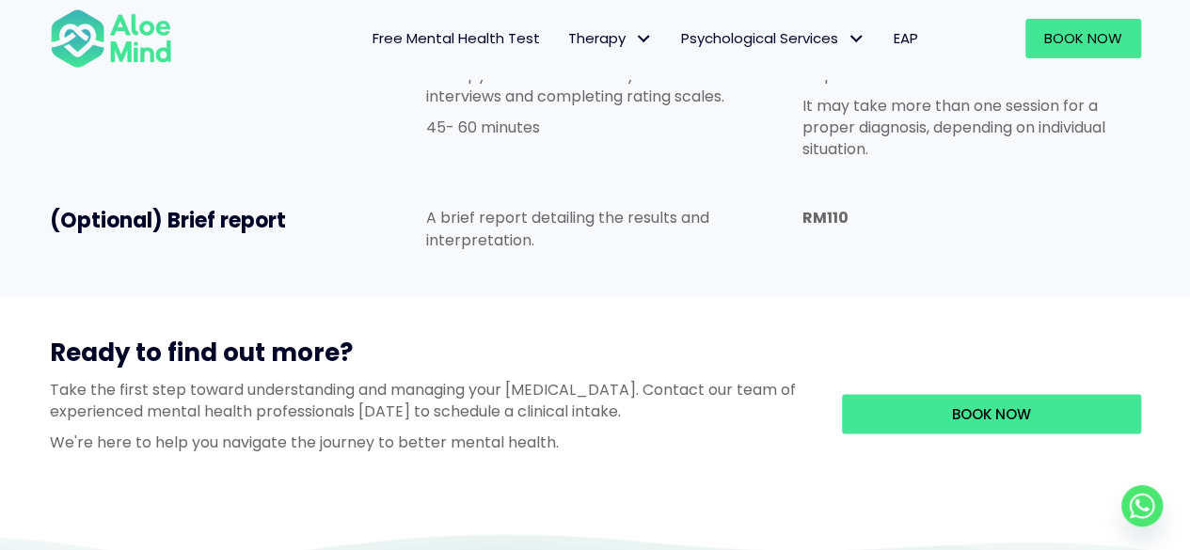
click at [918, 33] on link "EAP" at bounding box center [906, 39] width 53 height 40
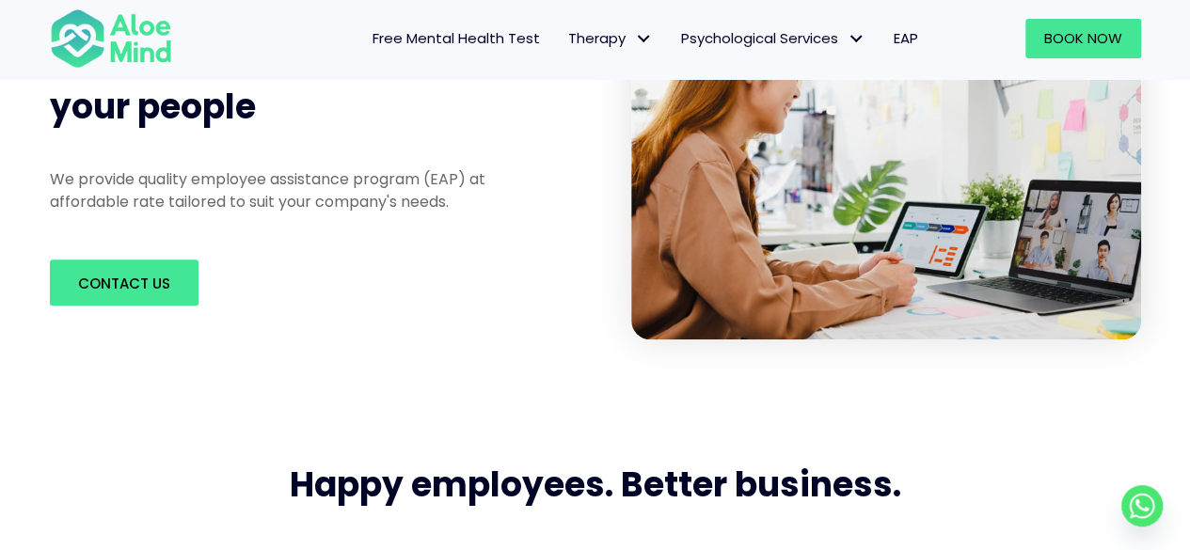
scroll to position [376, 0]
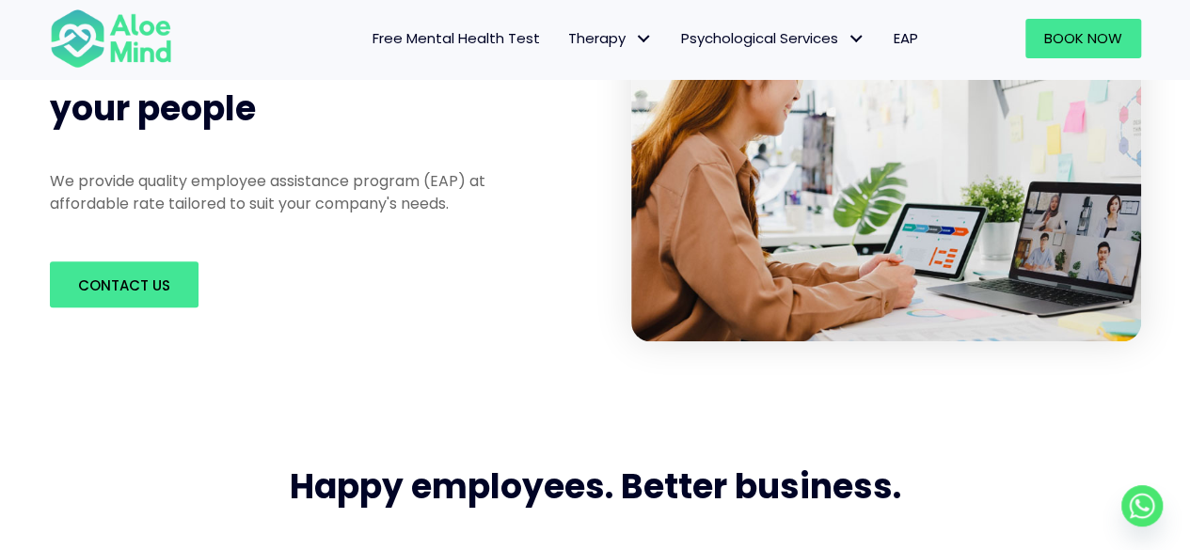
click at [185, 211] on p "We provide quality employee assistance program (EAP) at affordable rate tailore…" at bounding box center [284, 191] width 469 height 43
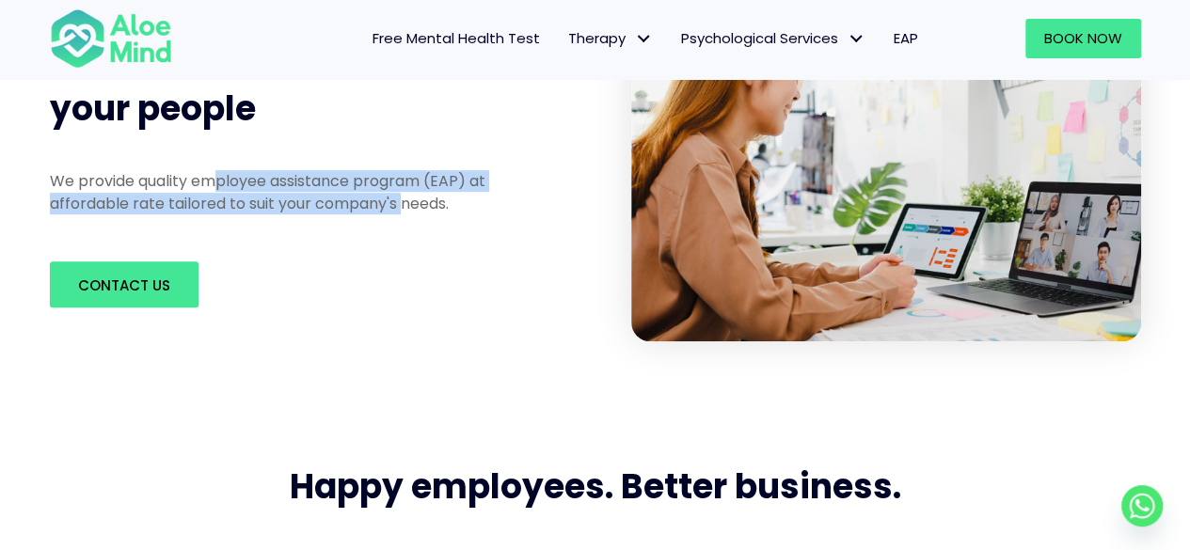
drag, startPoint x: 220, startPoint y: 187, endPoint x: 405, endPoint y: 199, distance: 184.8
click at [405, 199] on p "We provide quality employee assistance program (EAP) at affordable rate tailore…" at bounding box center [284, 191] width 469 height 43
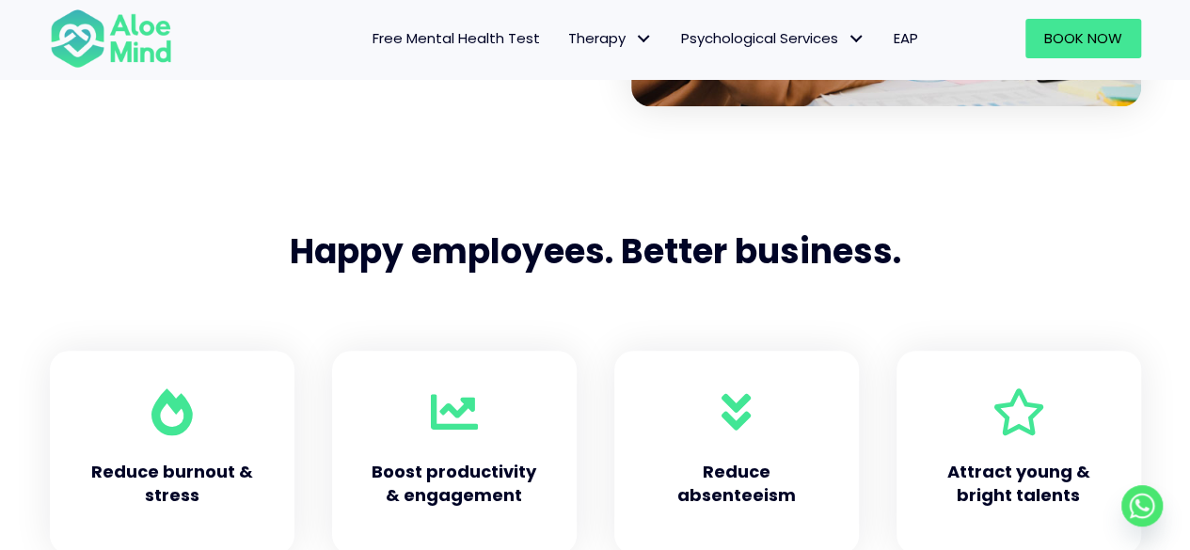
scroll to position [659, 0]
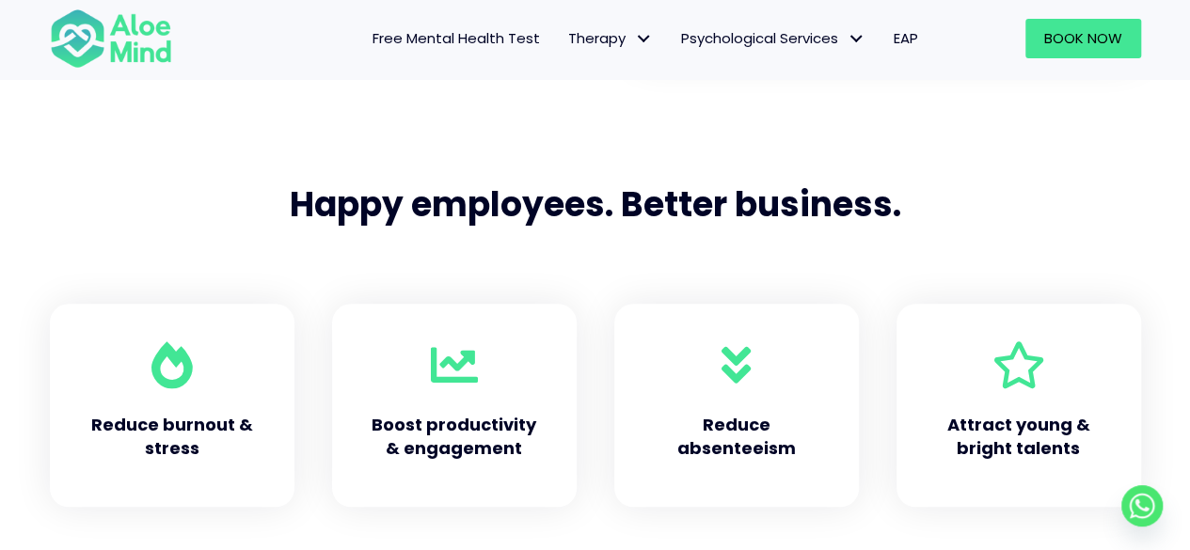
click at [192, 452] on h5 "Reduce burnout & stress" at bounding box center [172, 436] width 169 height 47
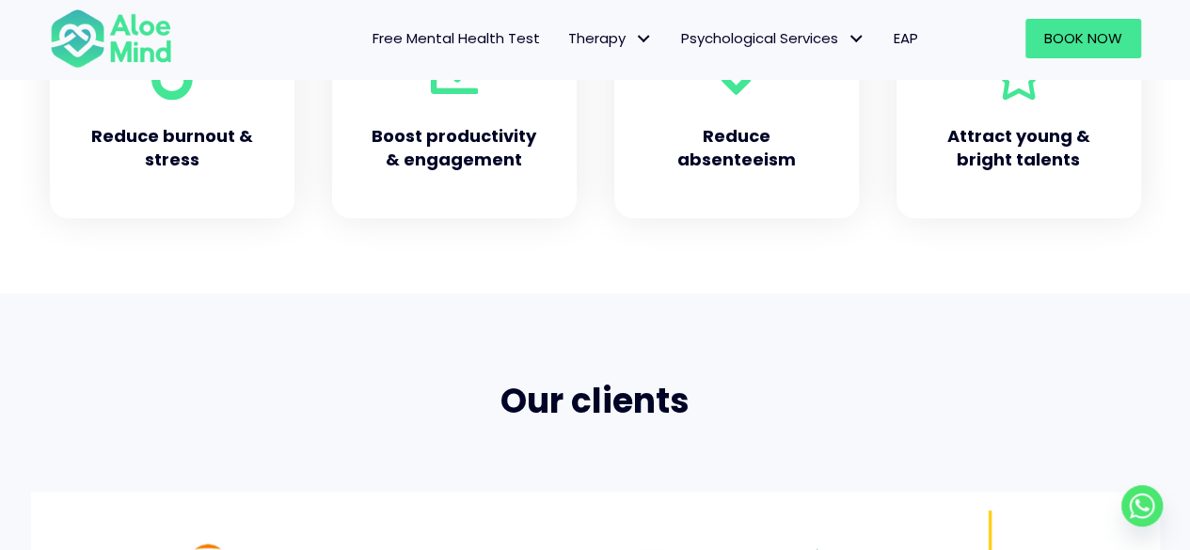
scroll to position [1129, 0]
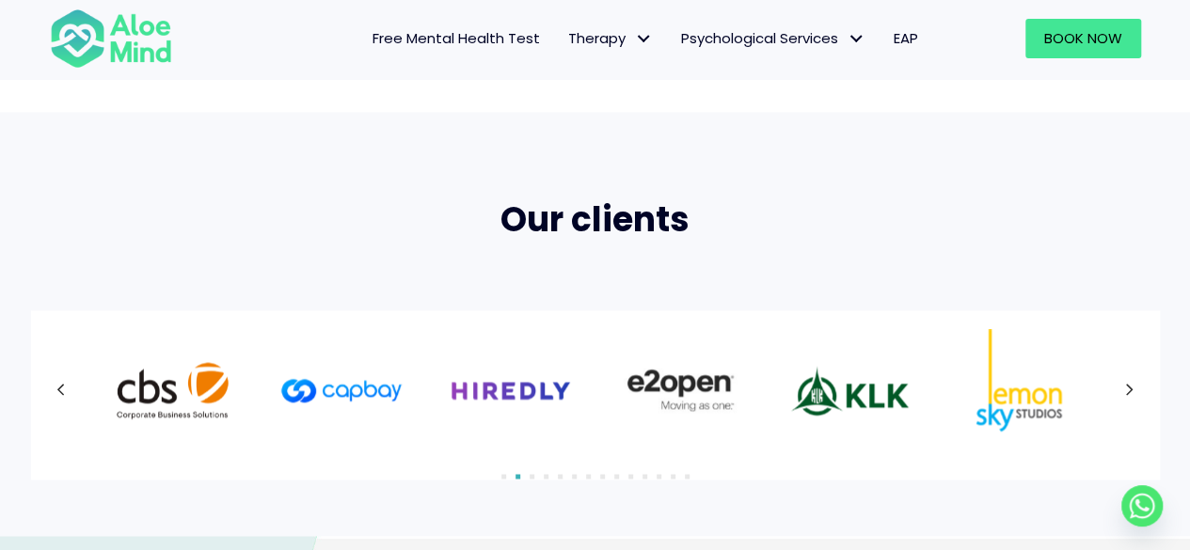
click at [1114, 404] on div at bounding box center [595, 390] width 1091 height 122
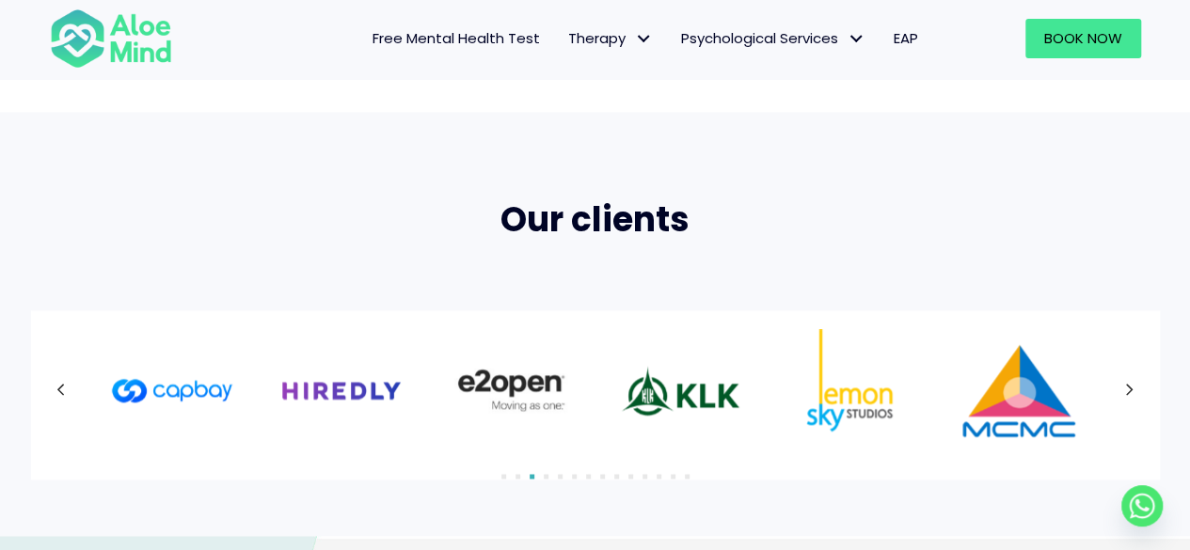
click at [1114, 404] on button "Next" at bounding box center [1130, 391] width 34 height 34
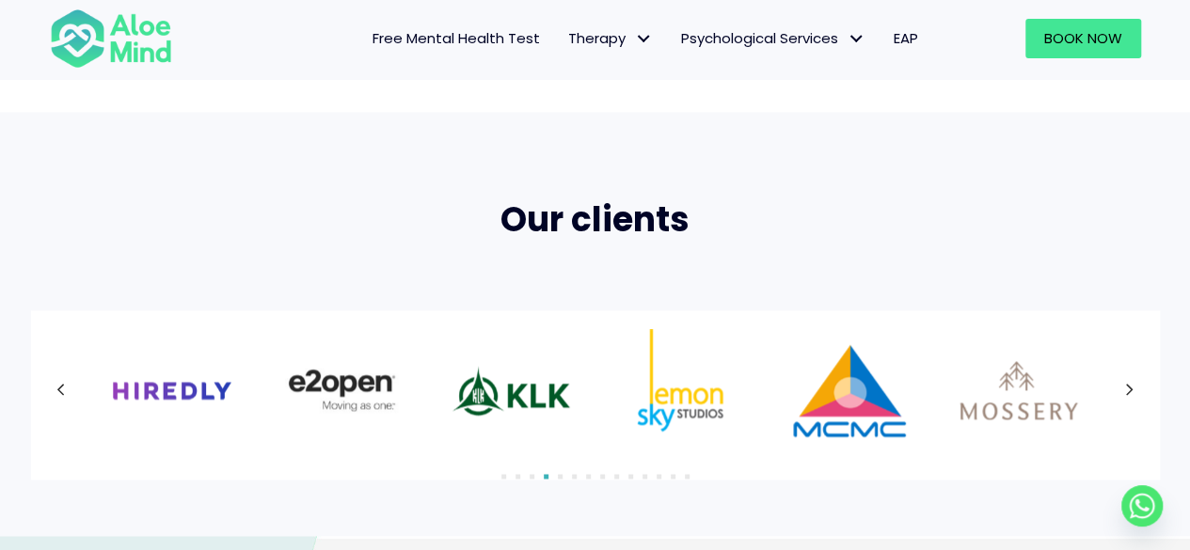
click at [1114, 404] on div at bounding box center [595, 390] width 1091 height 122
click at [1114, 404] on button "Next" at bounding box center [1130, 391] width 34 height 34
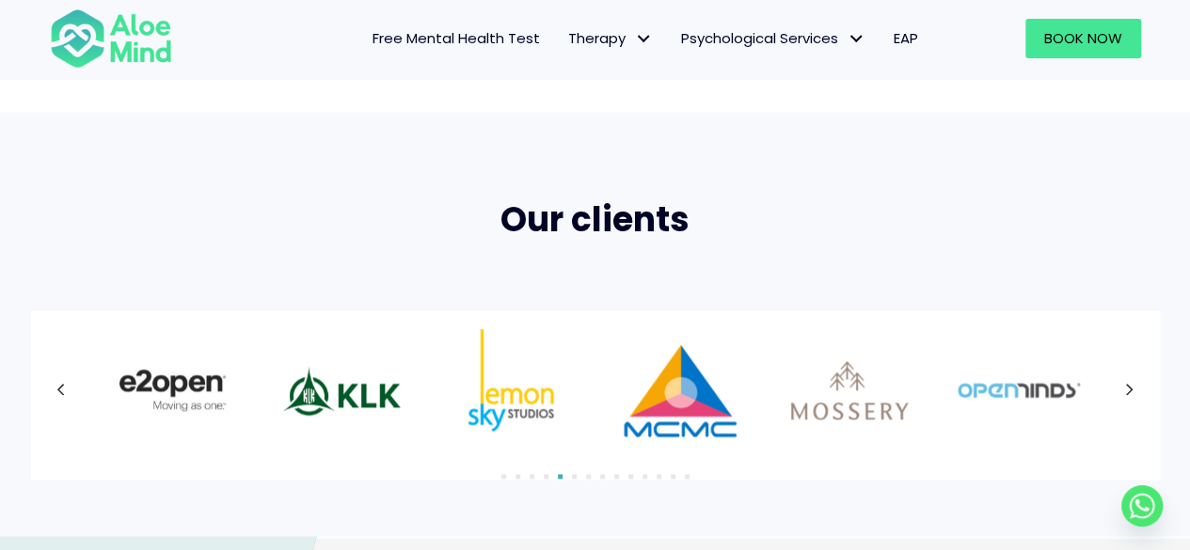
click at [1114, 404] on div at bounding box center [595, 390] width 1091 height 122
click at [1114, 404] on button "Next" at bounding box center [1130, 391] width 34 height 34
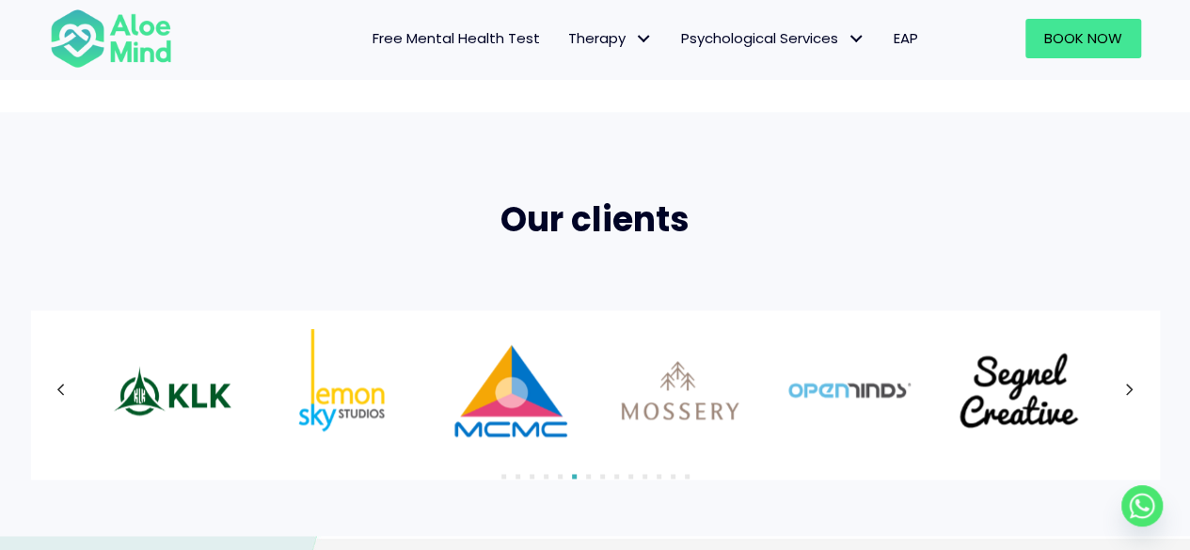
click at [1114, 404] on div at bounding box center [595, 390] width 1091 height 122
click at [1125, 389] on icon at bounding box center [1129, 390] width 9 height 24
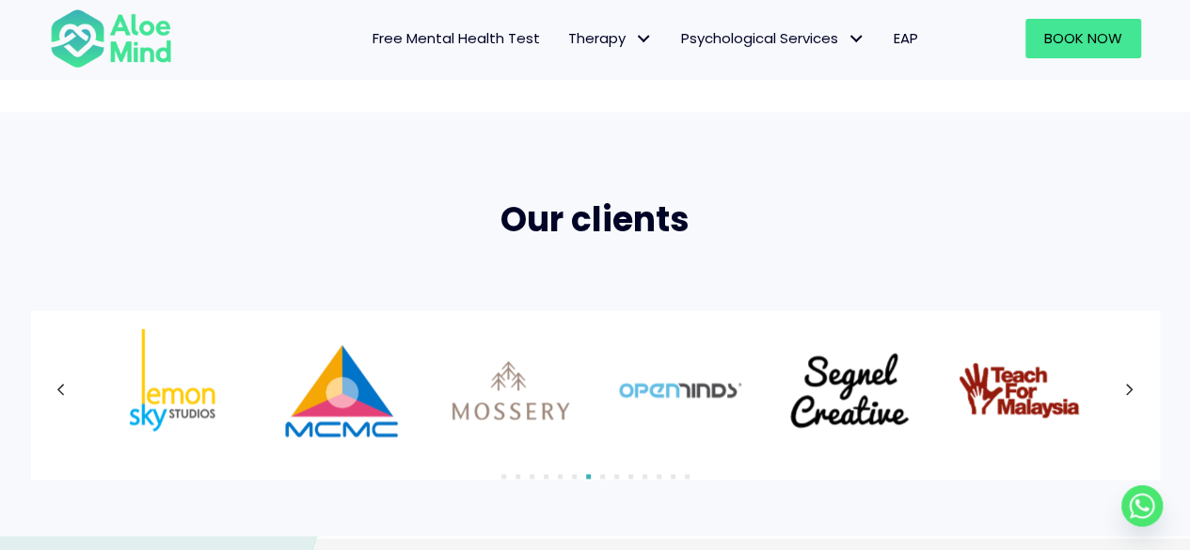
click at [1125, 389] on div at bounding box center [595, 390] width 1091 height 122
click at [1125, 389] on icon at bounding box center [1129, 390] width 9 height 24
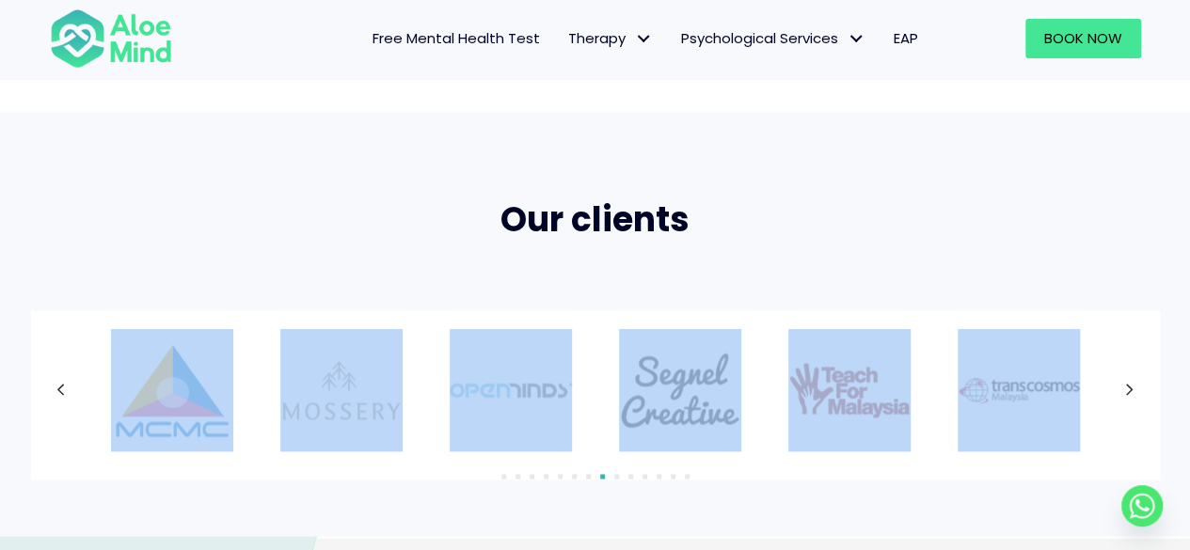
click at [1125, 389] on div at bounding box center [595, 390] width 1091 height 122
click at [1125, 389] on icon at bounding box center [1129, 390] width 9 height 24
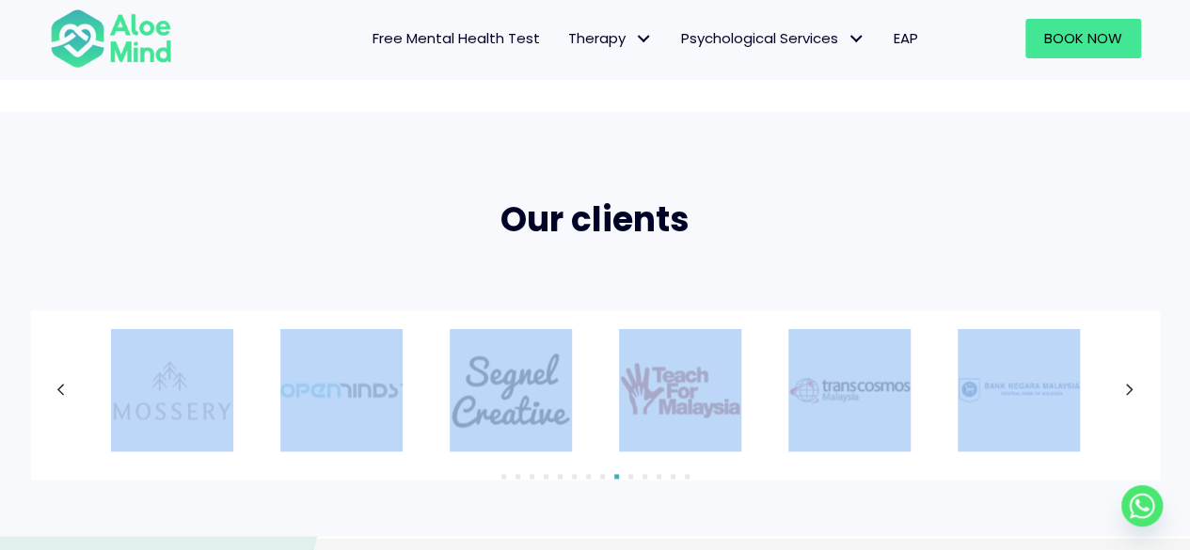
click at [1023, 241] on h2 "Our clients" at bounding box center [595, 220] width 1091 height 47
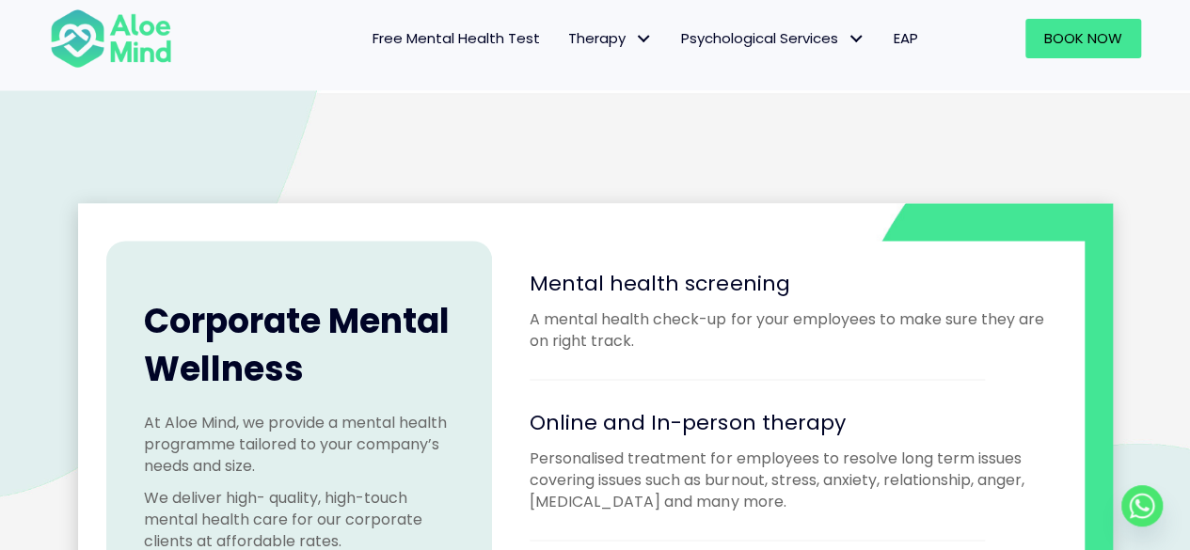
scroll to position [1788, 0]
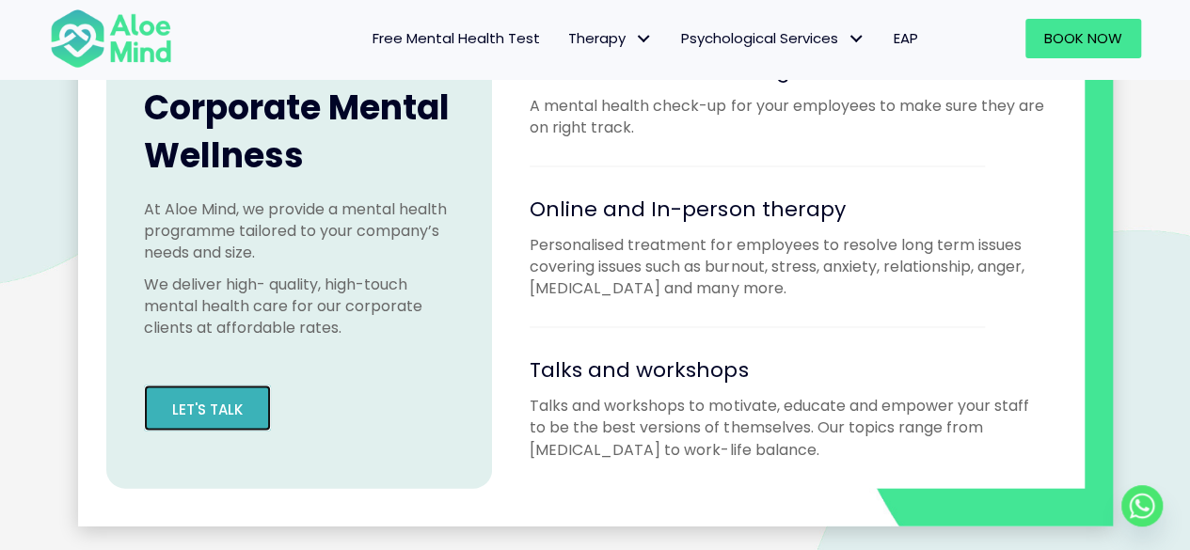
click at [222, 392] on link "Let's Talk" at bounding box center [207, 409] width 127 height 46
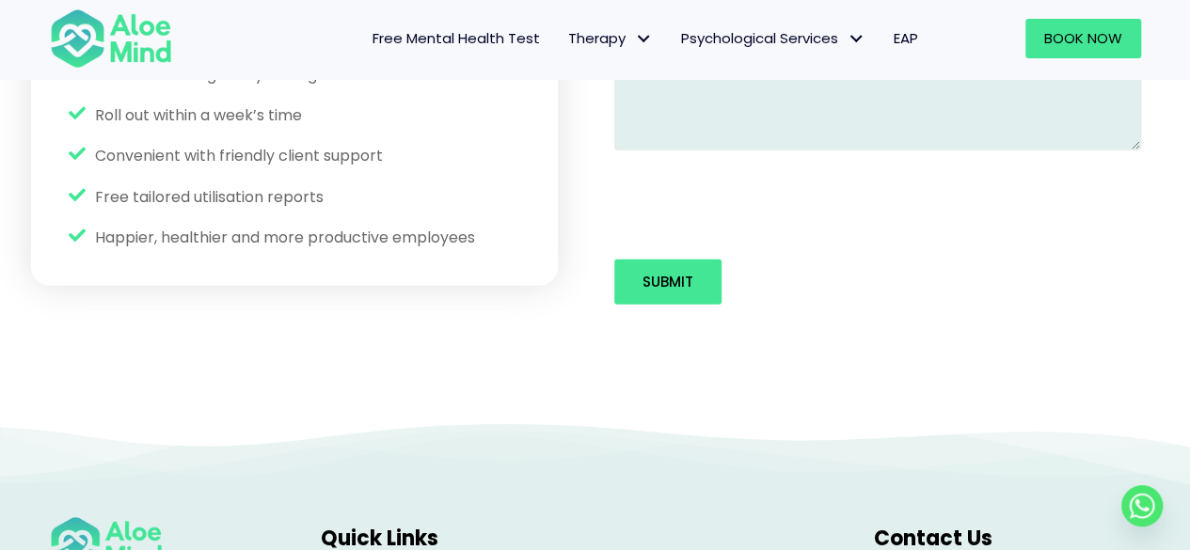
scroll to position [3142, 0]
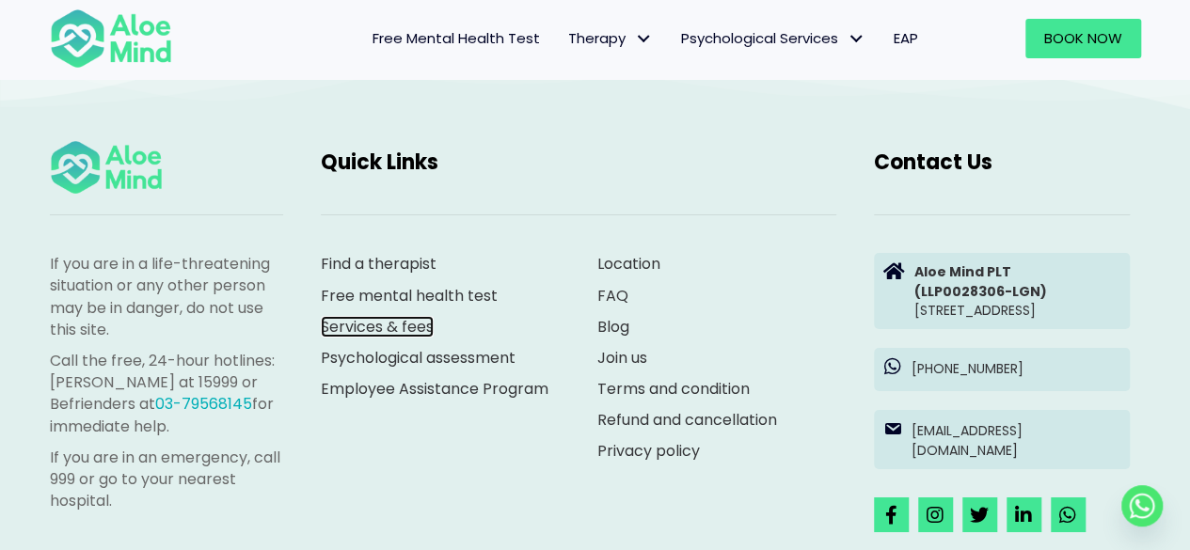
click at [373, 321] on link "Services & fees" at bounding box center [377, 327] width 113 height 22
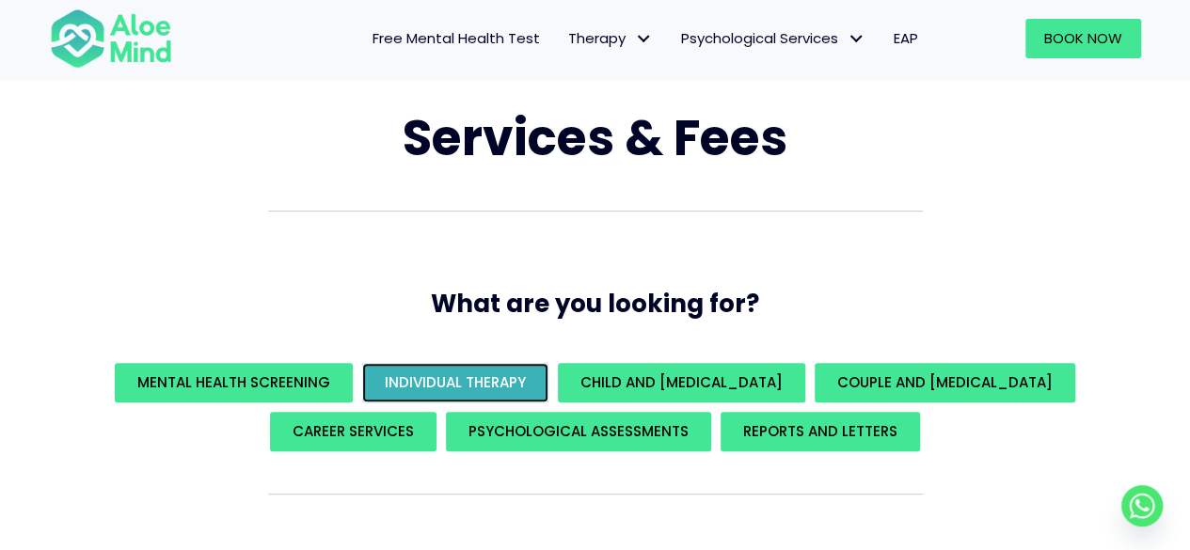
click at [462, 374] on span "Individual Therapy" at bounding box center [455, 383] width 141 height 20
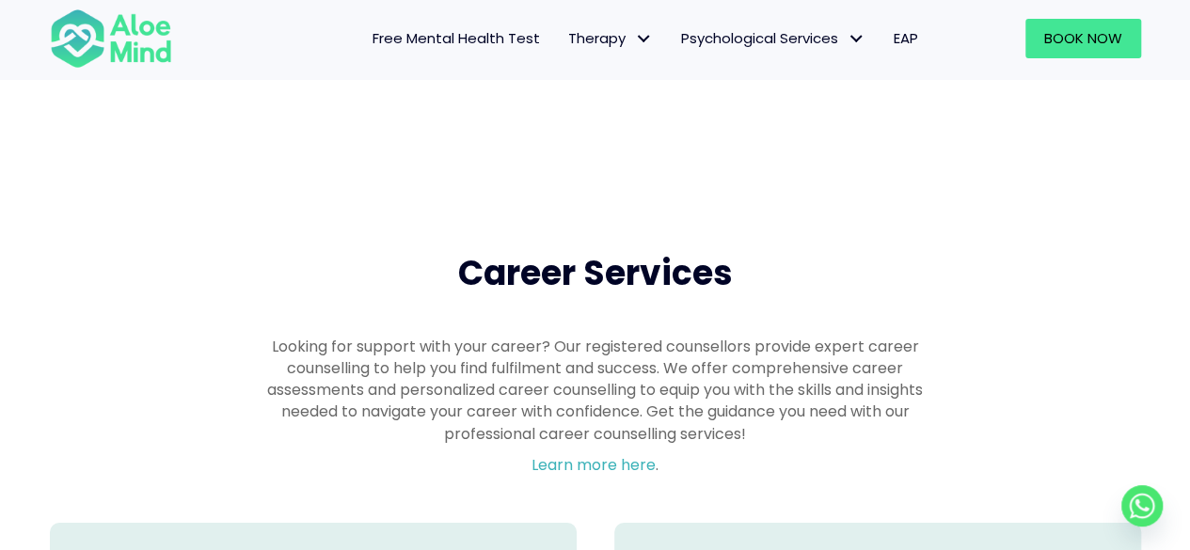
scroll to position [3168, 0]
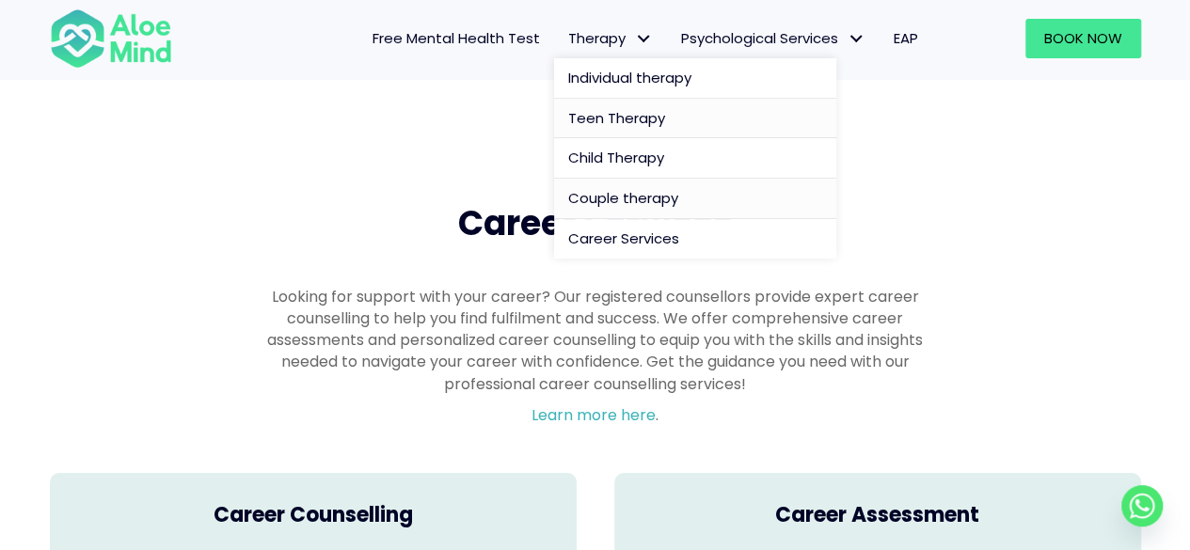
click at [590, 119] on span "Teen Therapy" at bounding box center [616, 118] width 97 height 20
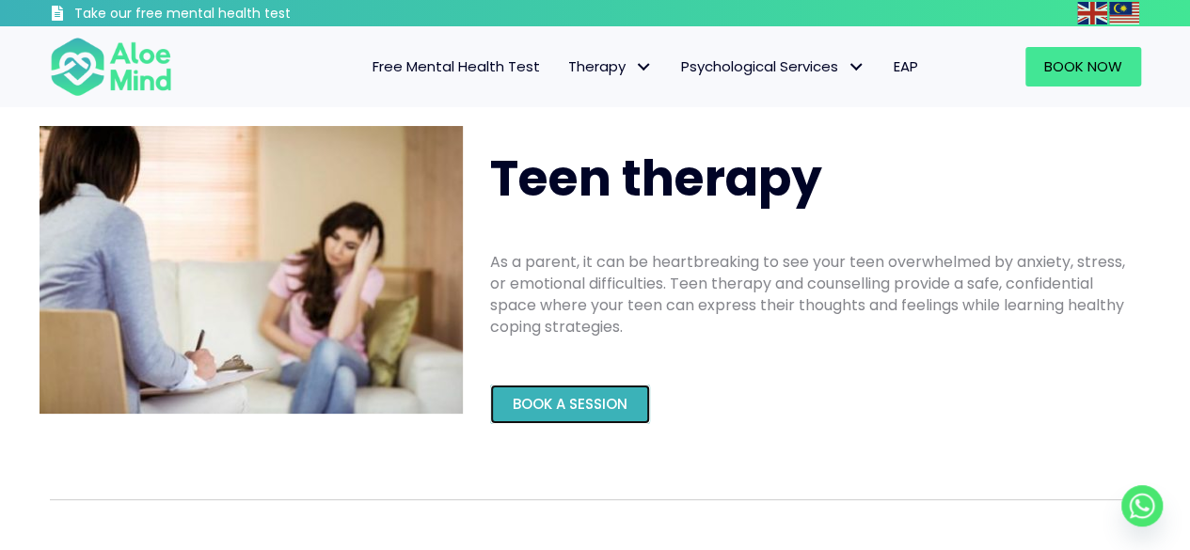
click at [557, 411] on span "Book a Session" at bounding box center [570, 404] width 115 height 20
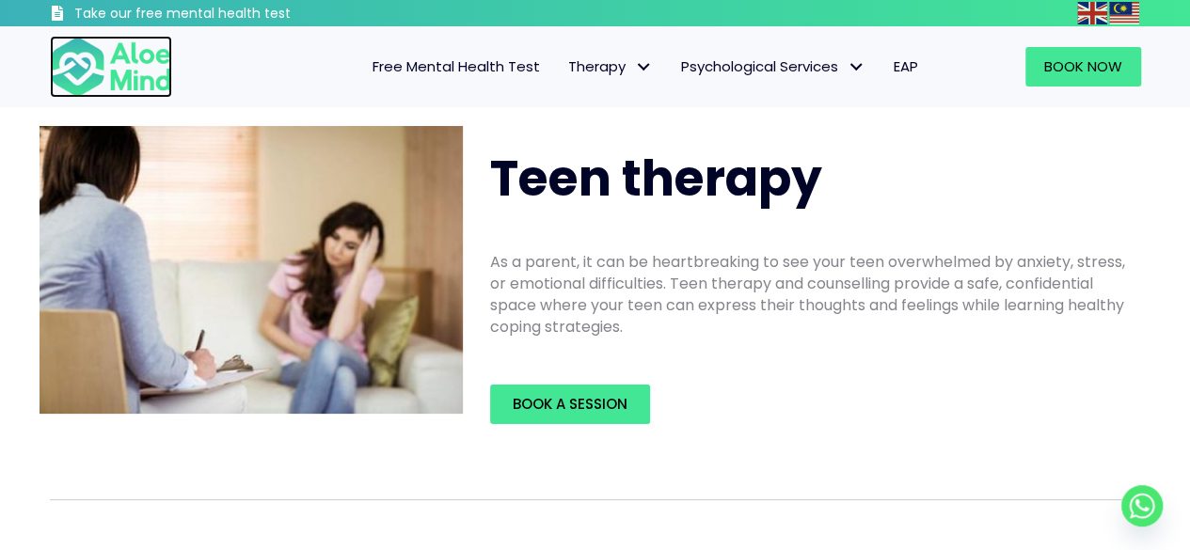
click at [137, 54] on img at bounding box center [111, 67] width 122 height 62
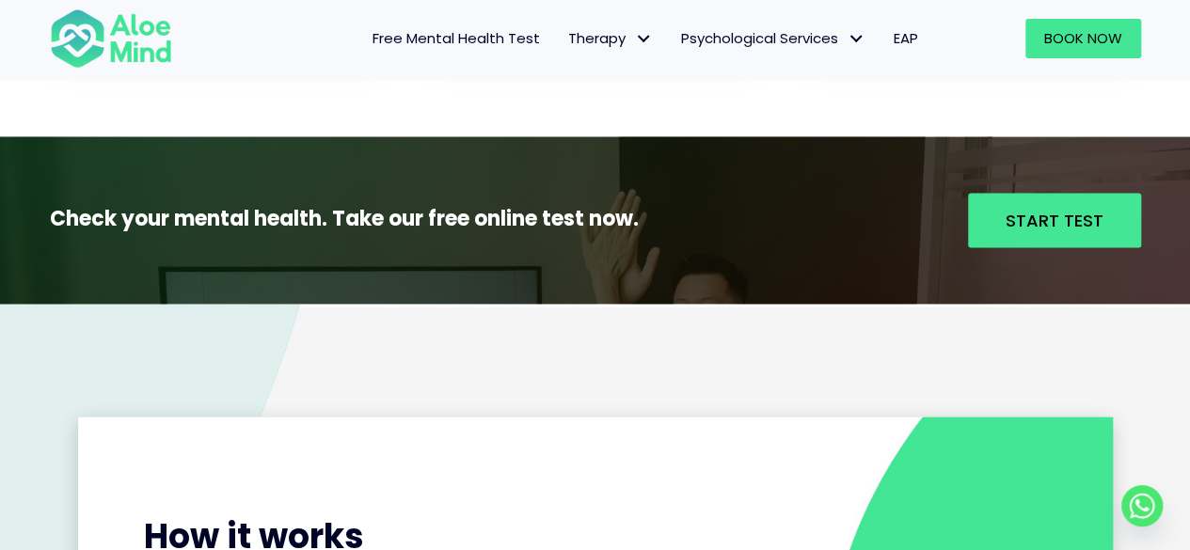
scroll to position [2164, 0]
